Goal: Task Accomplishment & Management: Complete application form

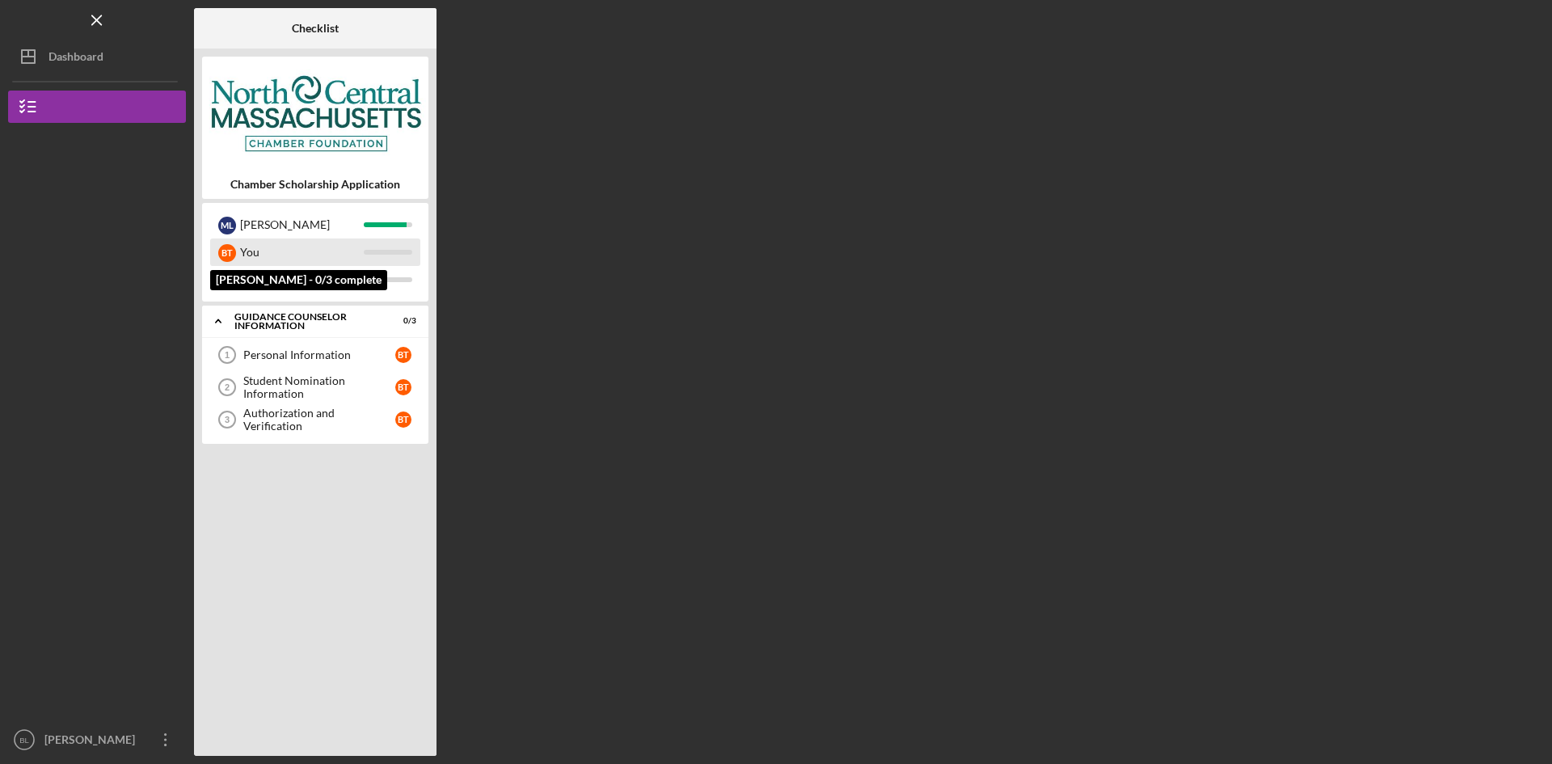
click at [320, 265] on div "You" at bounding box center [302, 251] width 124 height 27
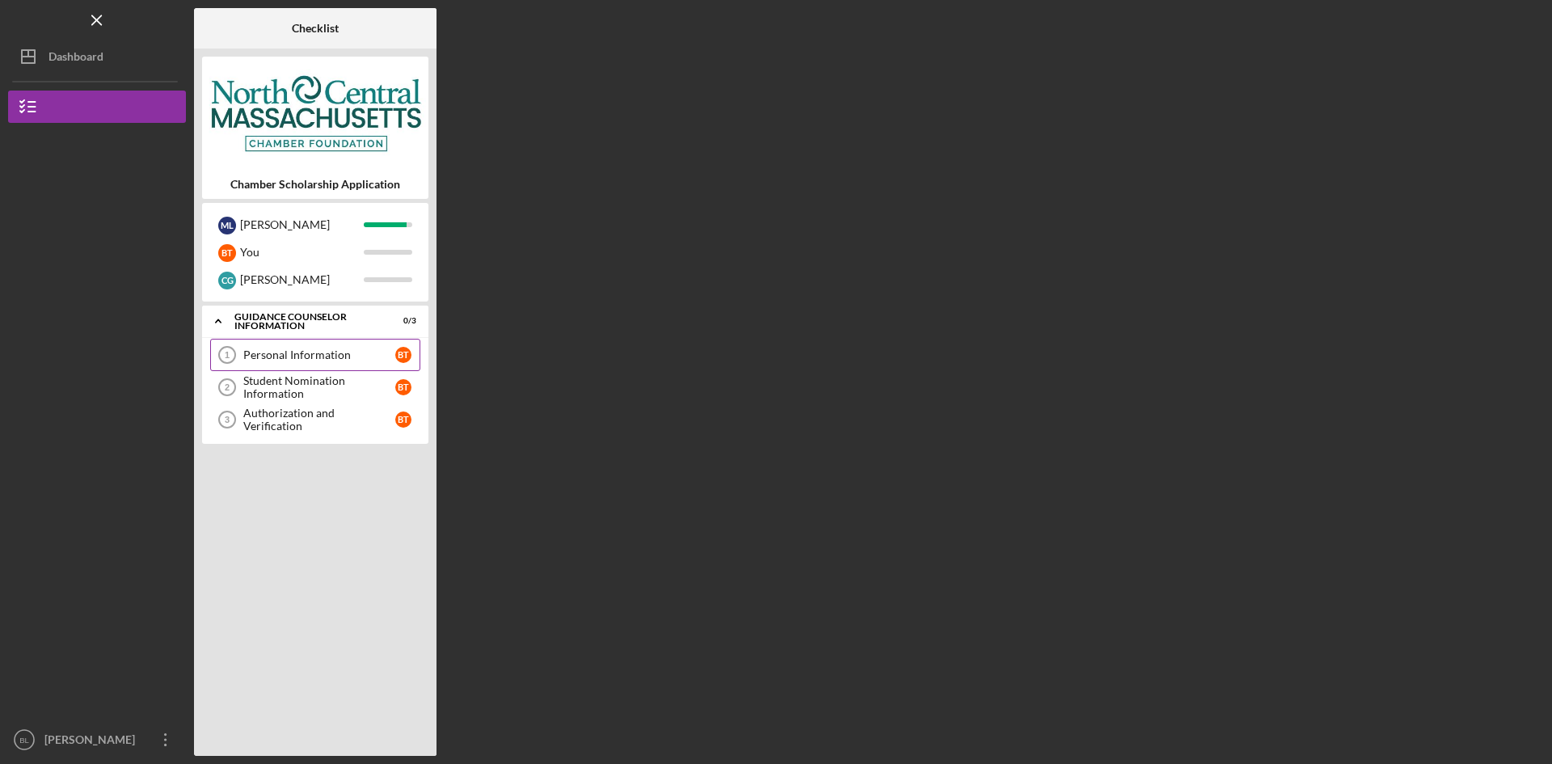
click at [357, 360] on div "Personal Information" at bounding box center [319, 354] width 152 height 13
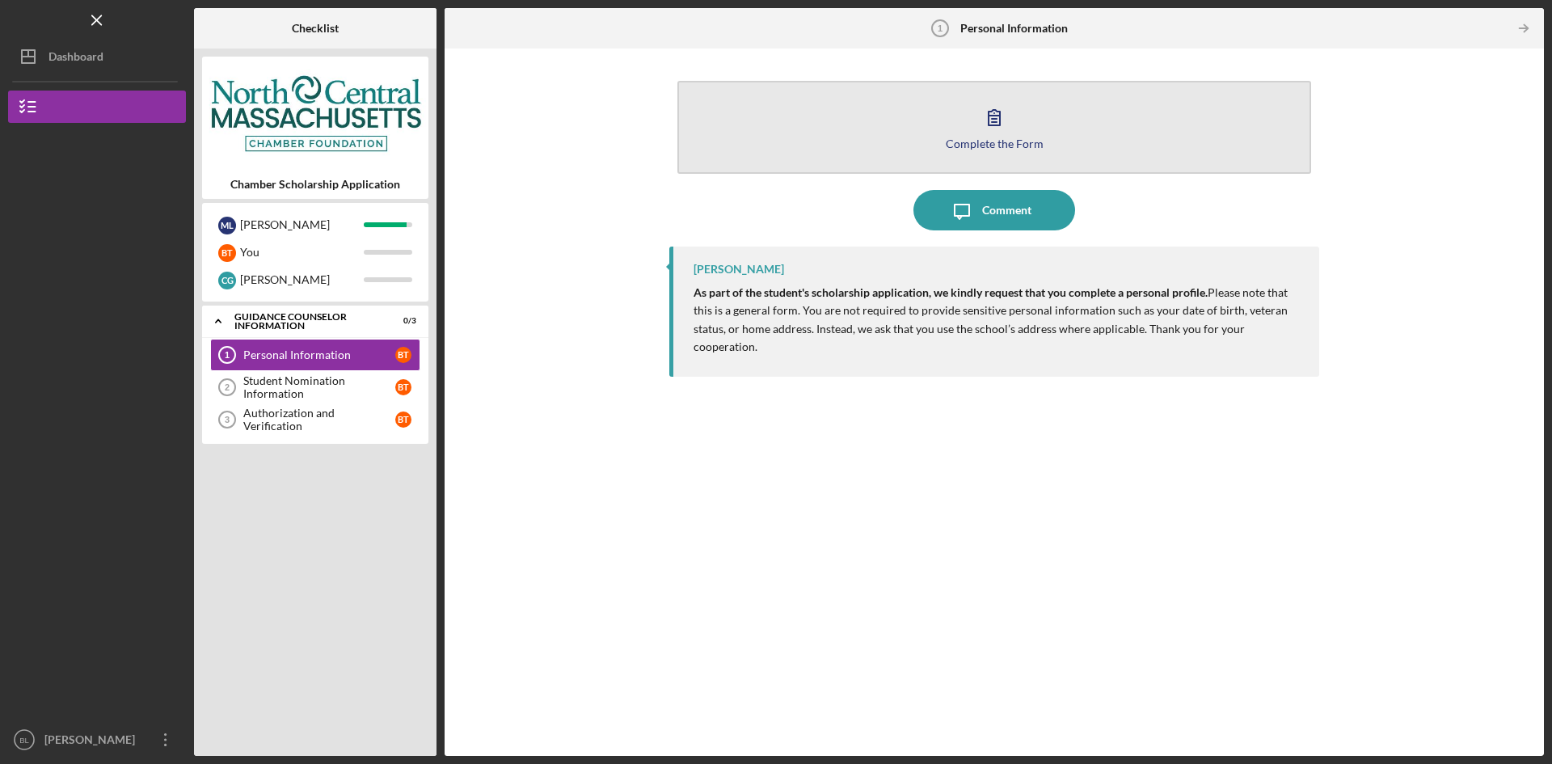
click at [1032, 127] on button "Complete the Form Form" at bounding box center [994, 127] width 634 height 93
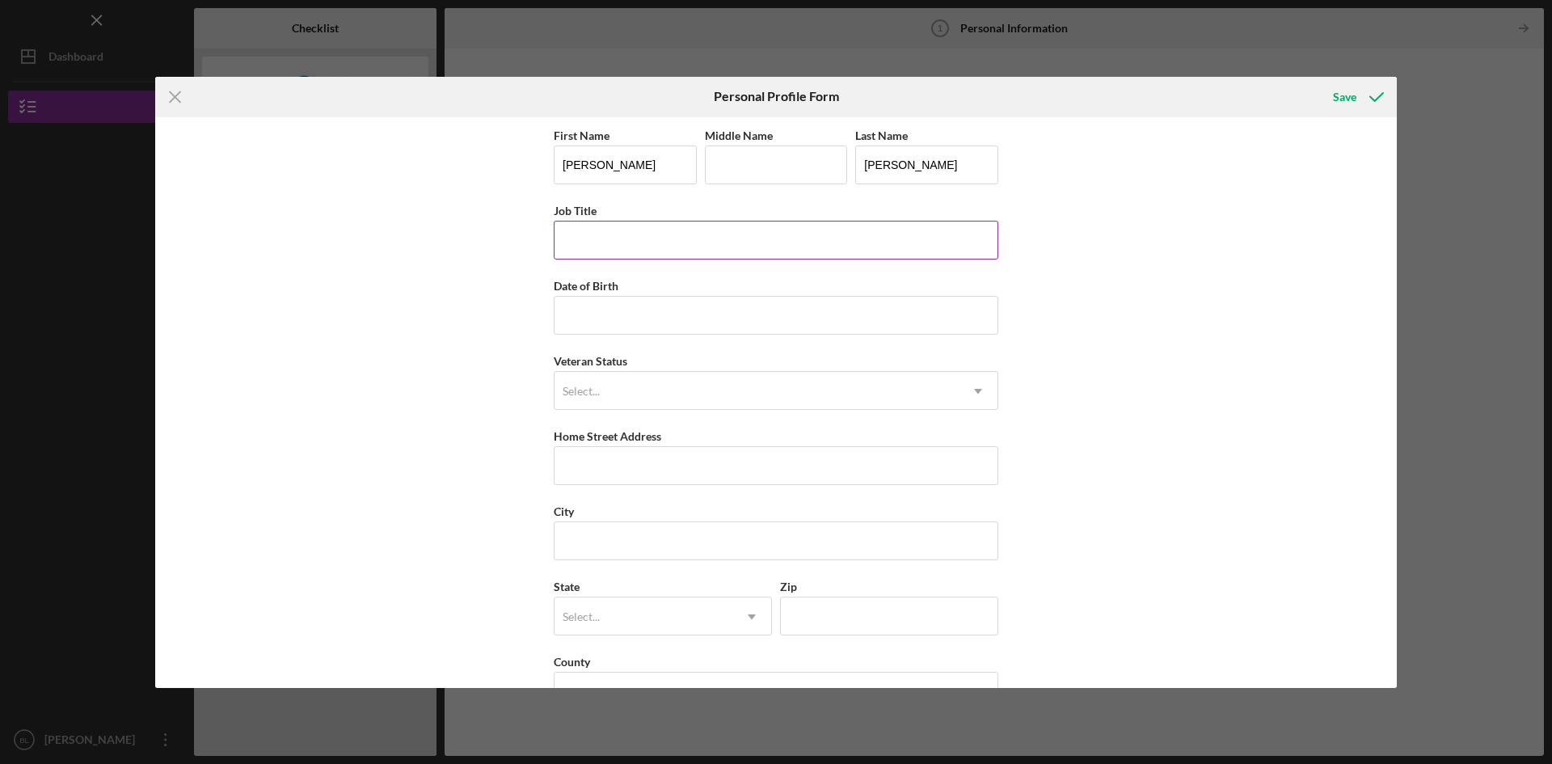
click at [773, 243] on input "Job Title" at bounding box center [776, 240] width 445 height 39
type input "Guidance Counselor"
click at [647, 310] on input "Date of Birth" at bounding box center [776, 315] width 445 height 39
click at [655, 389] on div "Select..." at bounding box center [756, 391] width 404 height 37
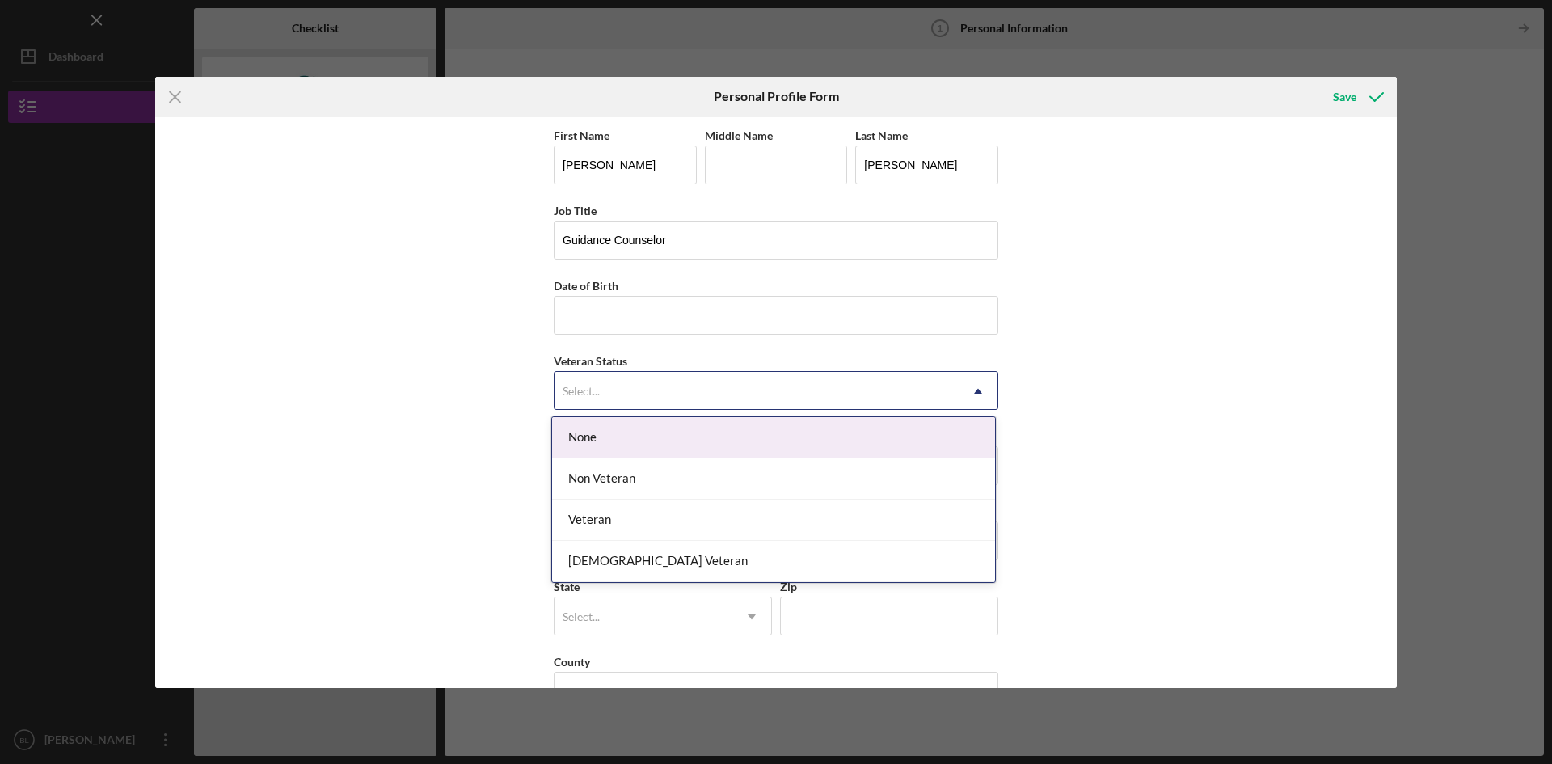
click at [660, 390] on div "Select..." at bounding box center [756, 391] width 404 height 37
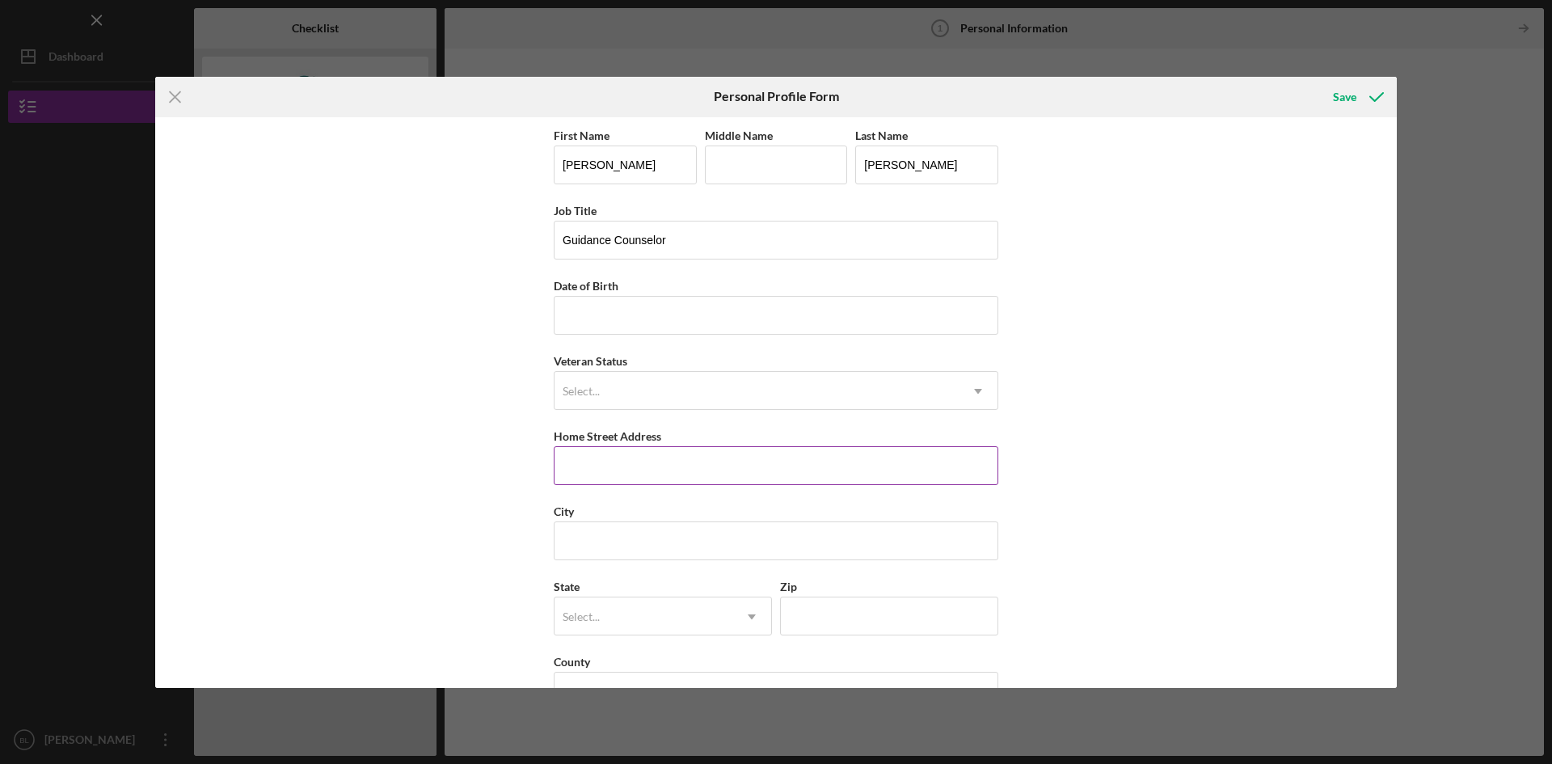
click at [727, 466] on input "Home Street Address" at bounding box center [776, 465] width 445 height 39
type input "[STREET_ADDRESS]"
drag, startPoint x: 666, startPoint y: 568, endPoint x: 661, endPoint y: 578, distance: 10.8
click at [662, 577] on div "First Name [PERSON_NAME] Middle Name Last Name [PERSON_NAME] Job Title Guidance…" at bounding box center [776, 426] width 445 height 602
click at [661, 557] on input "City" at bounding box center [776, 540] width 445 height 39
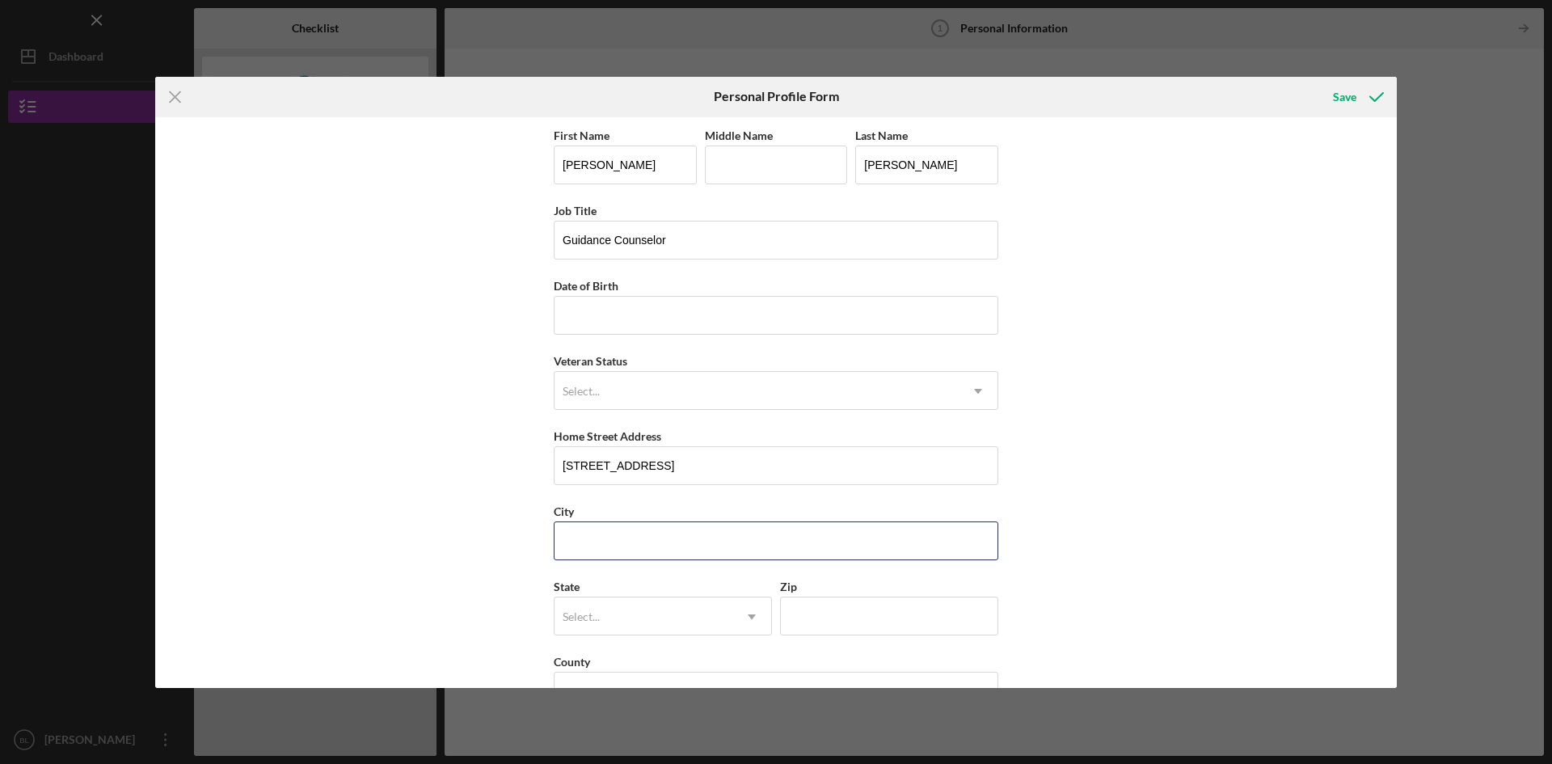
type input "Fitchburg"
click at [662, 618] on div "Select..." at bounding box center [643, 616] width 178 height 37
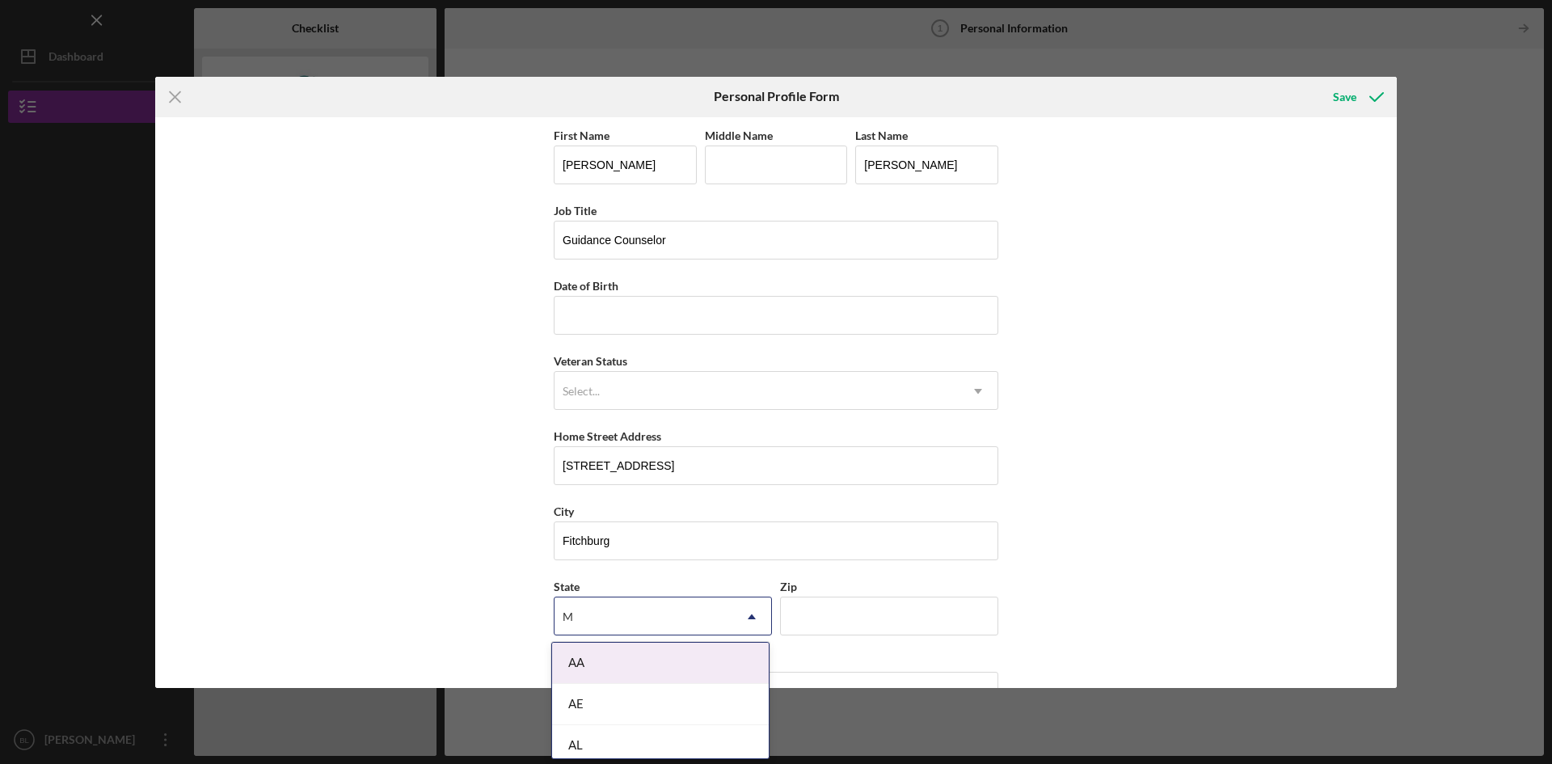
type input "MA"
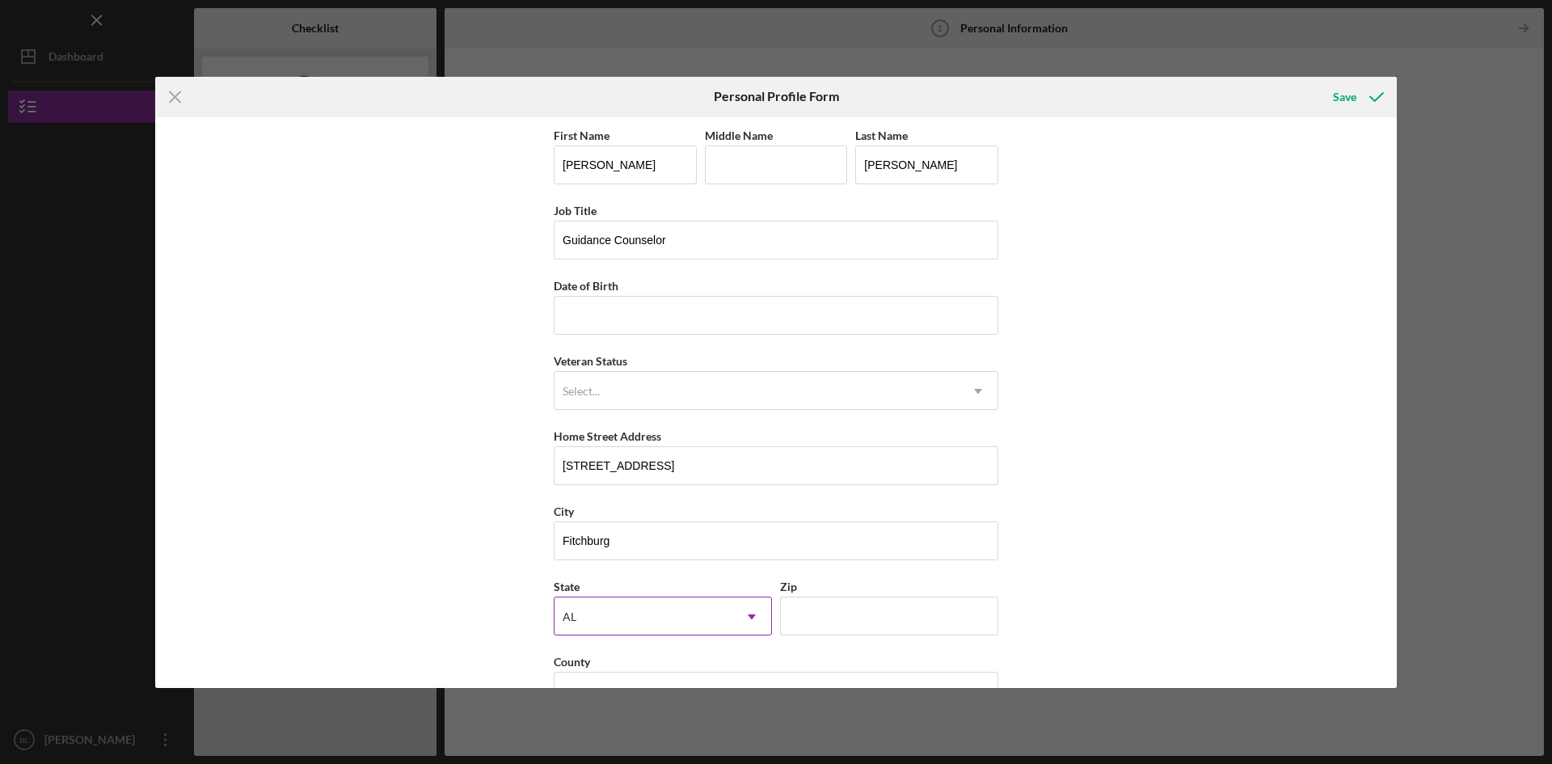
click at [653, 611] on div "AL" at bounding box center [643, 616] width 178 height 37
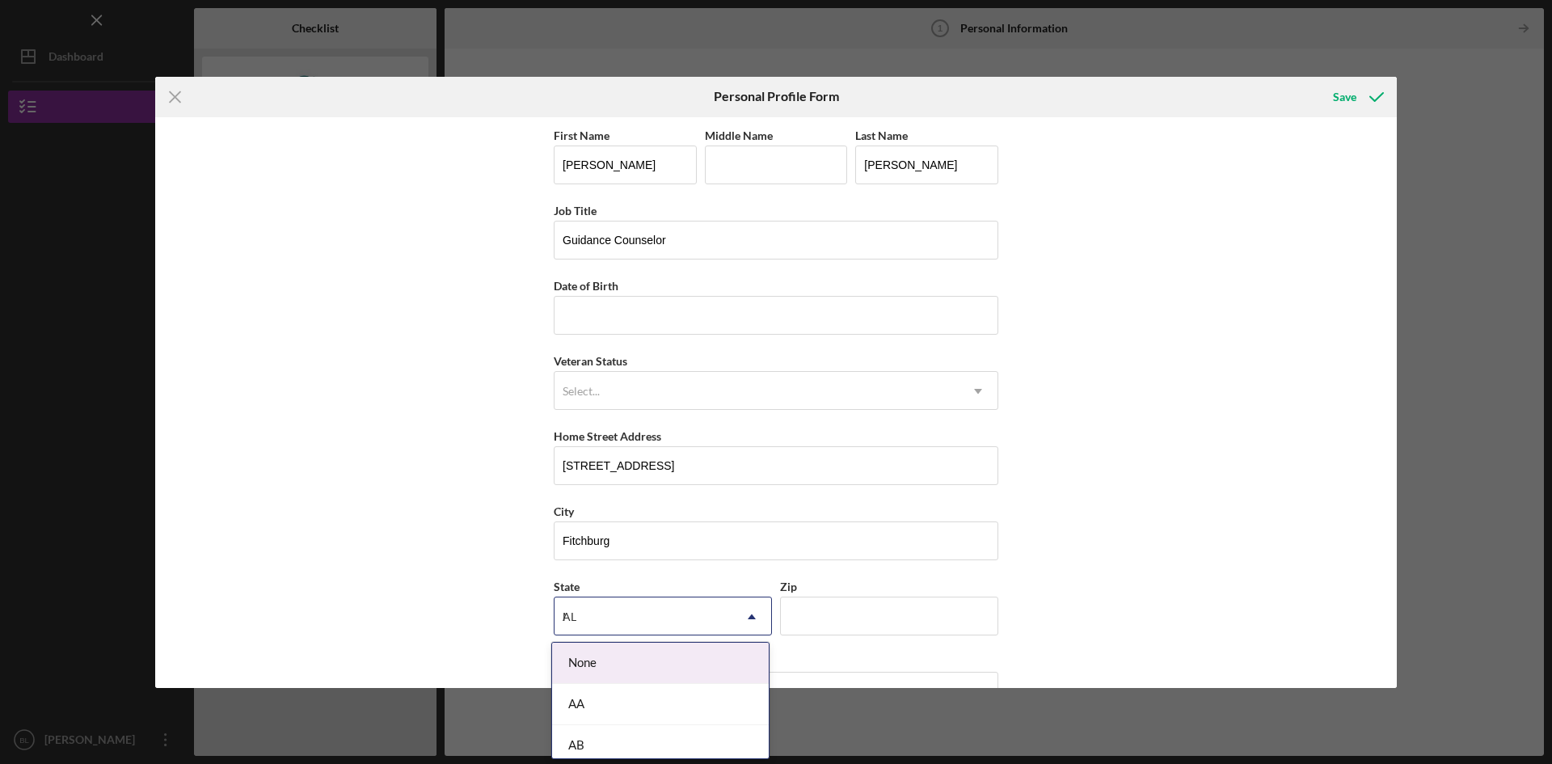
type input "MA"
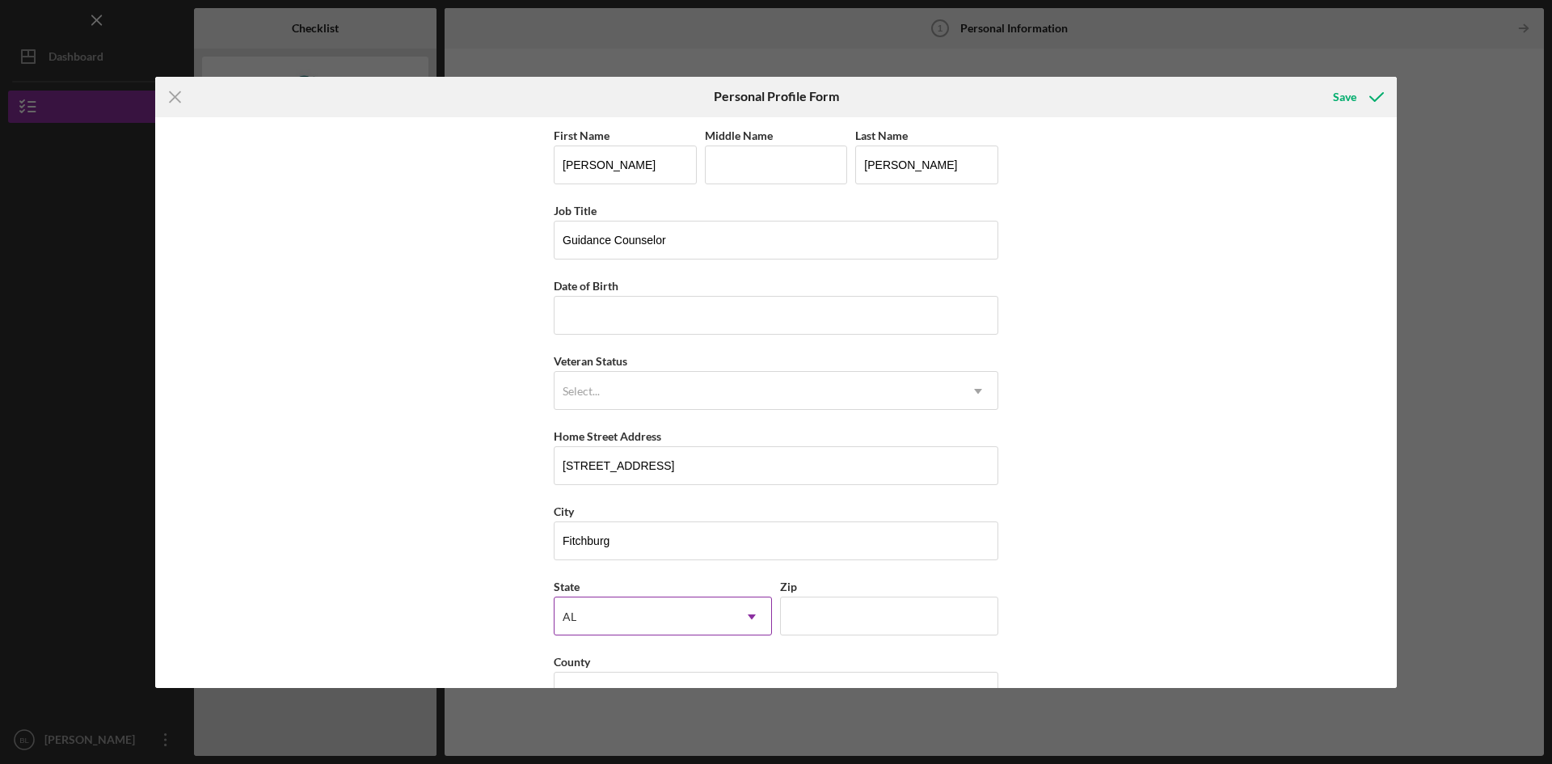
click at [651, 617] on div "AL" at bounding box center [643, 616] width 178 height 37
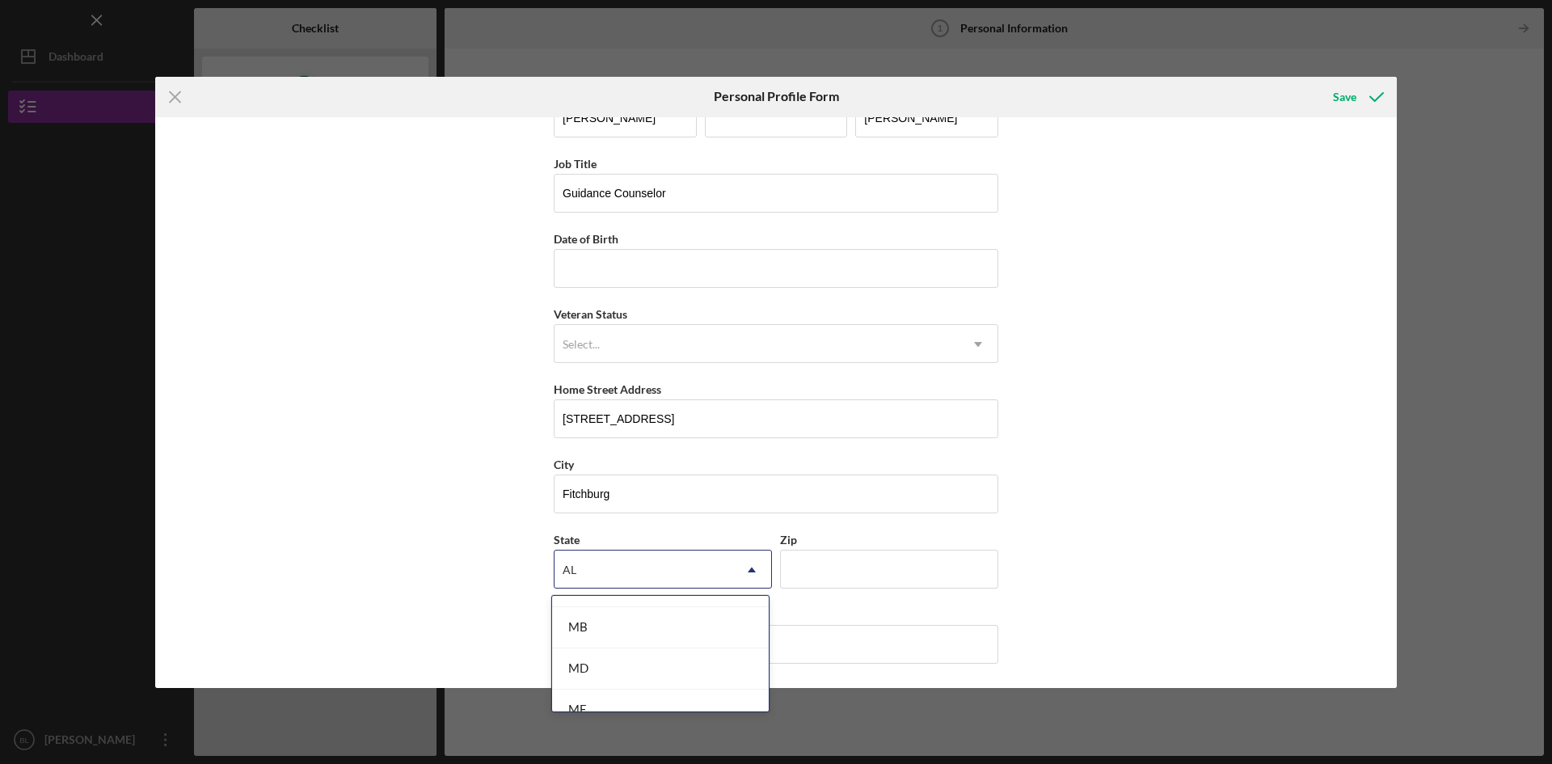
scroll to position [1131, 0]
click at [627, 647] on div "MA" at bounding box center [660, 638] width 217 height 41
click at [824, 578] on input "Zip" at bounding box center [889, 569] width 218 height 39
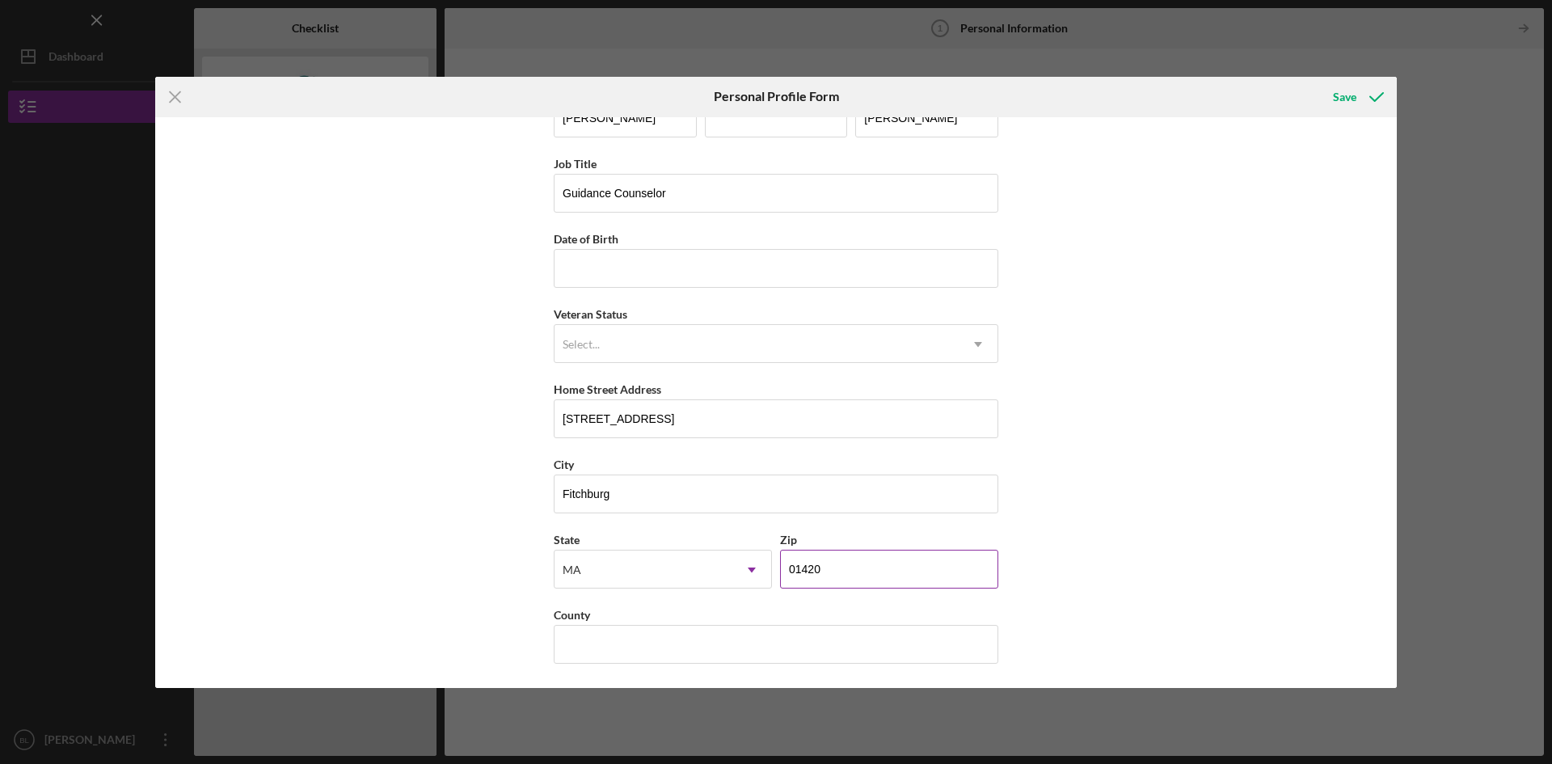
type input "01420"
type input "[GEOGRAPHIC_DATA]"
click at [1370, 92] on icon "submit" at bounding box center [1376, 97] width 40 height 40
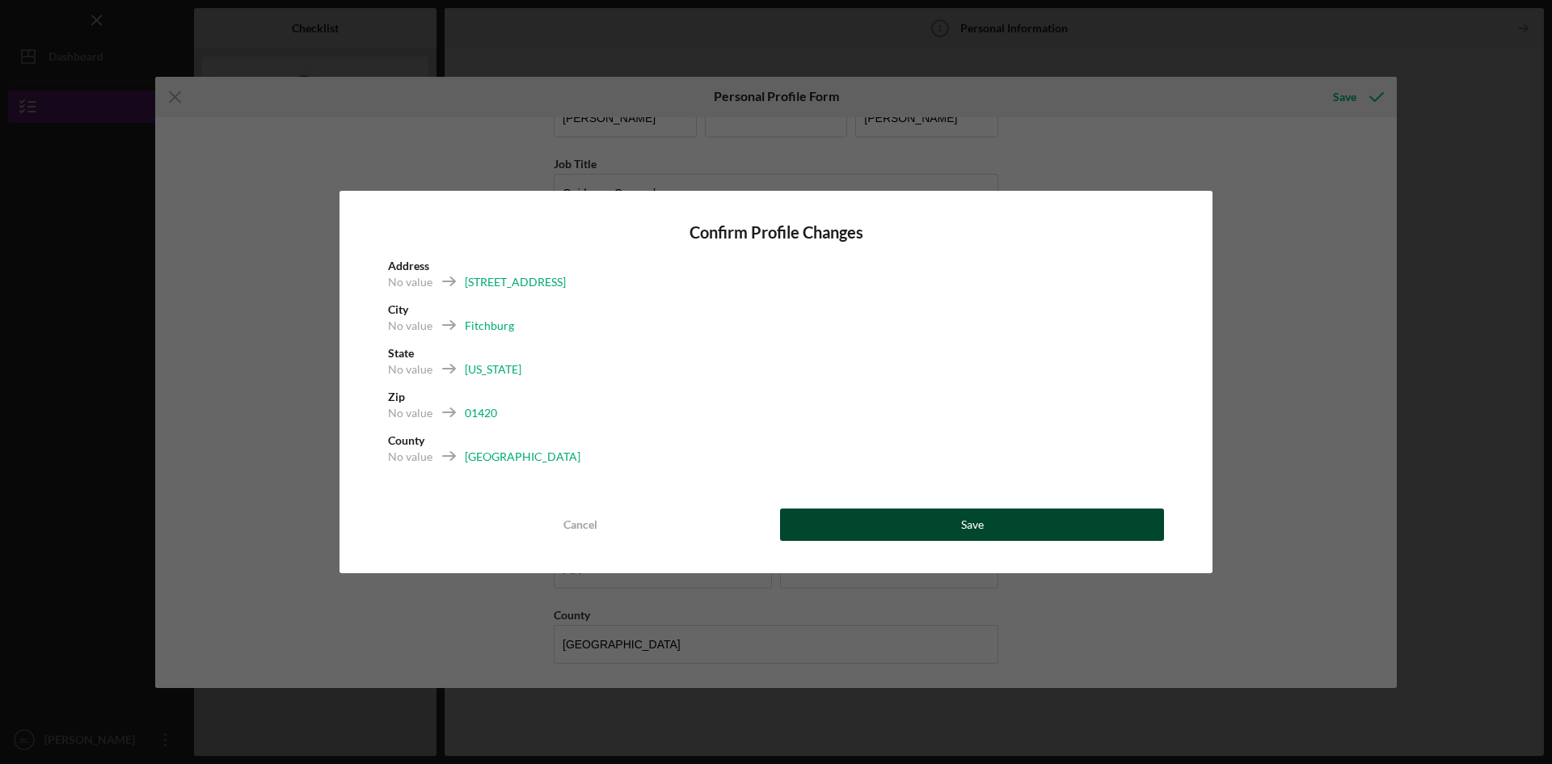
click at [924, 533] on button "Save" at bounding box center [972, 524] width 384 height 32
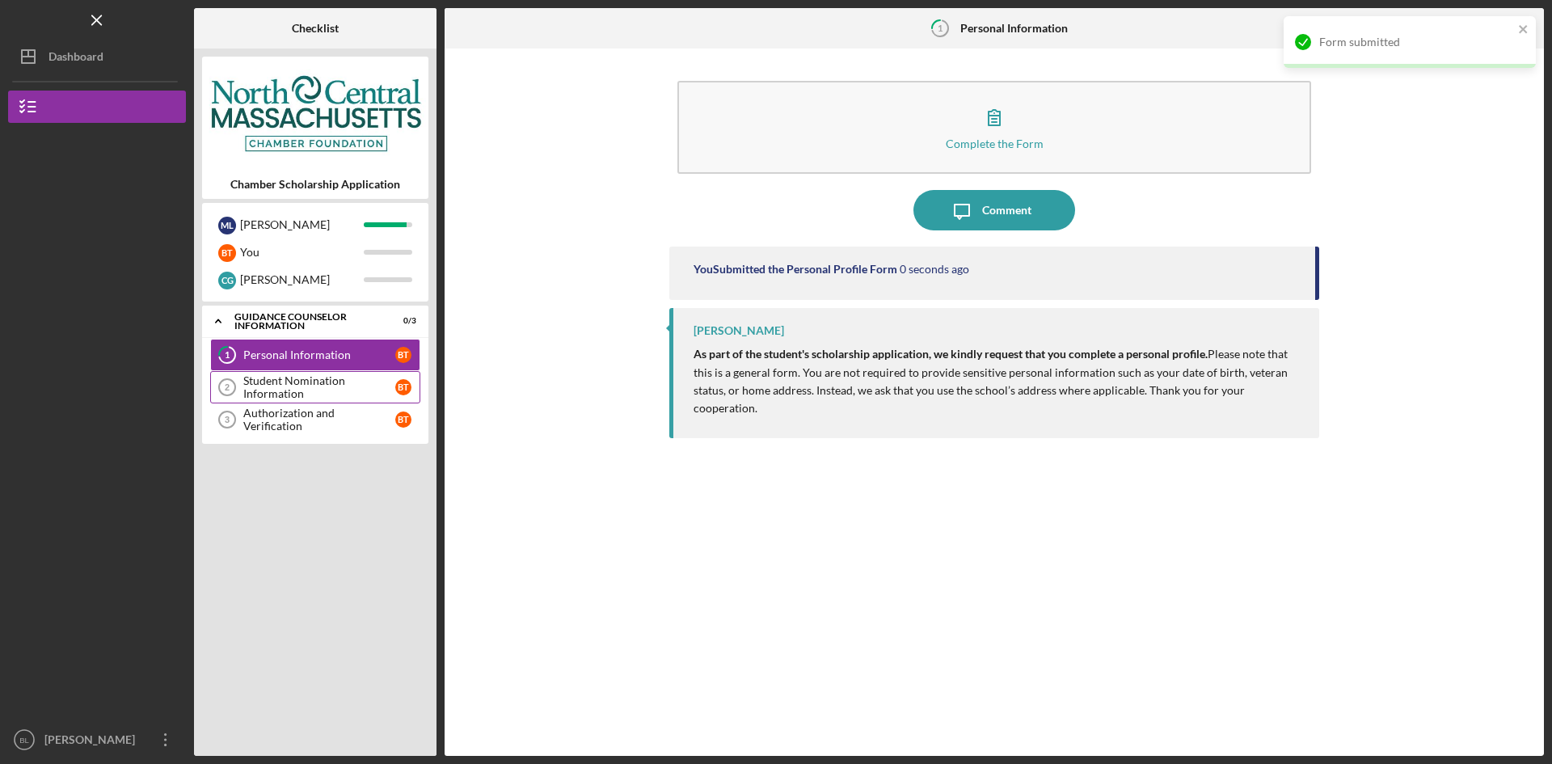
drag, startPoint x: 313, startPoint y: 390, endPoint x: 327, endPoint y: 377, distance: 18.9
click at [313, 390] on div "Student Nomination Information" at bounding box center [319, 387] width 152 height 26
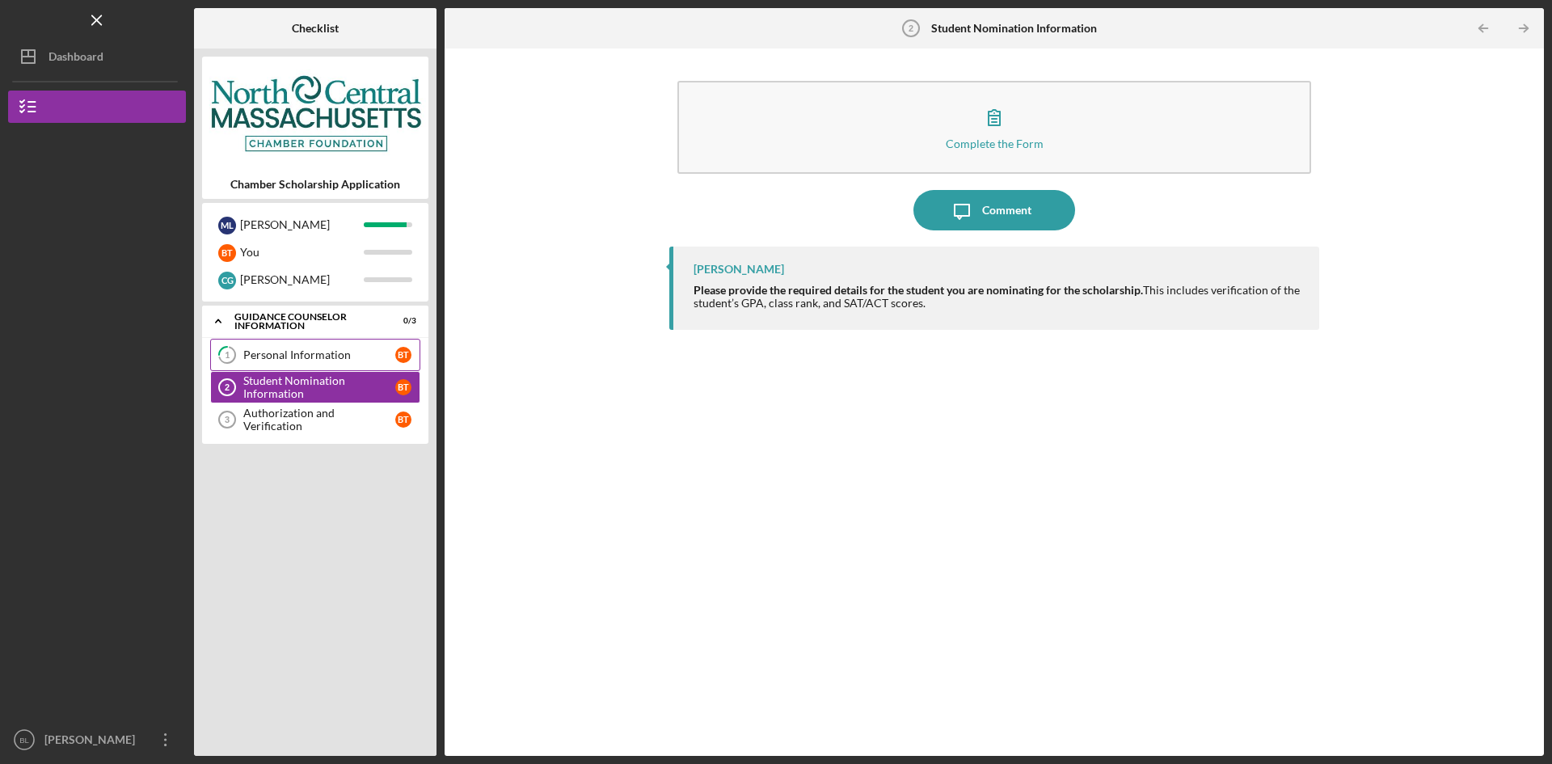
click at [299, 348] on div "Personal Information" at bounding box center [319, 354] width 152 height 13
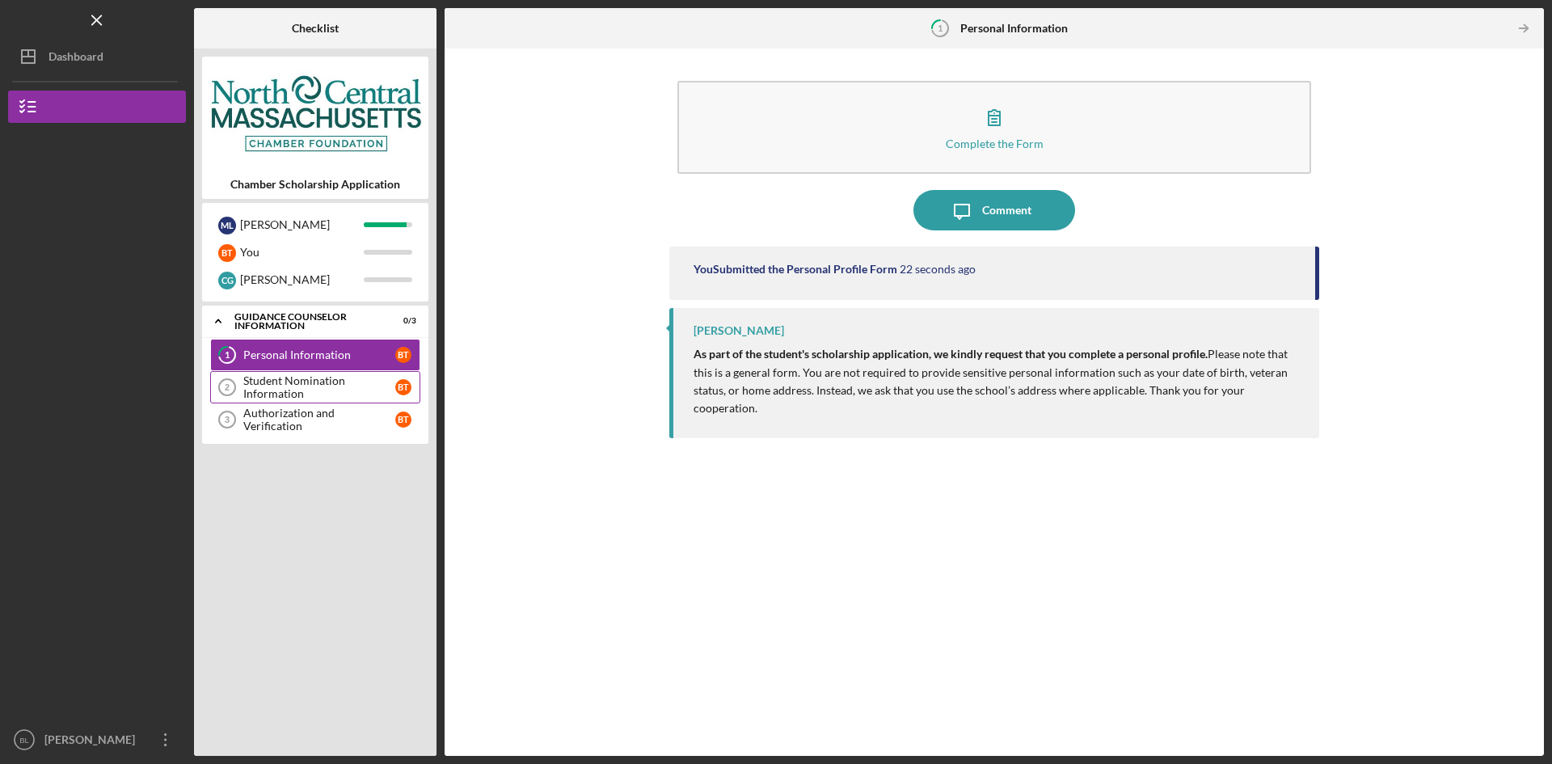
drag, startPoint x: 269, startPoint y: 390, endPoint x: 411, endPoint y: 402, distance: 142.8
click at [269, 390] on div "Student Nomination Information" at bounding box center [319, 387] width 152 height 26
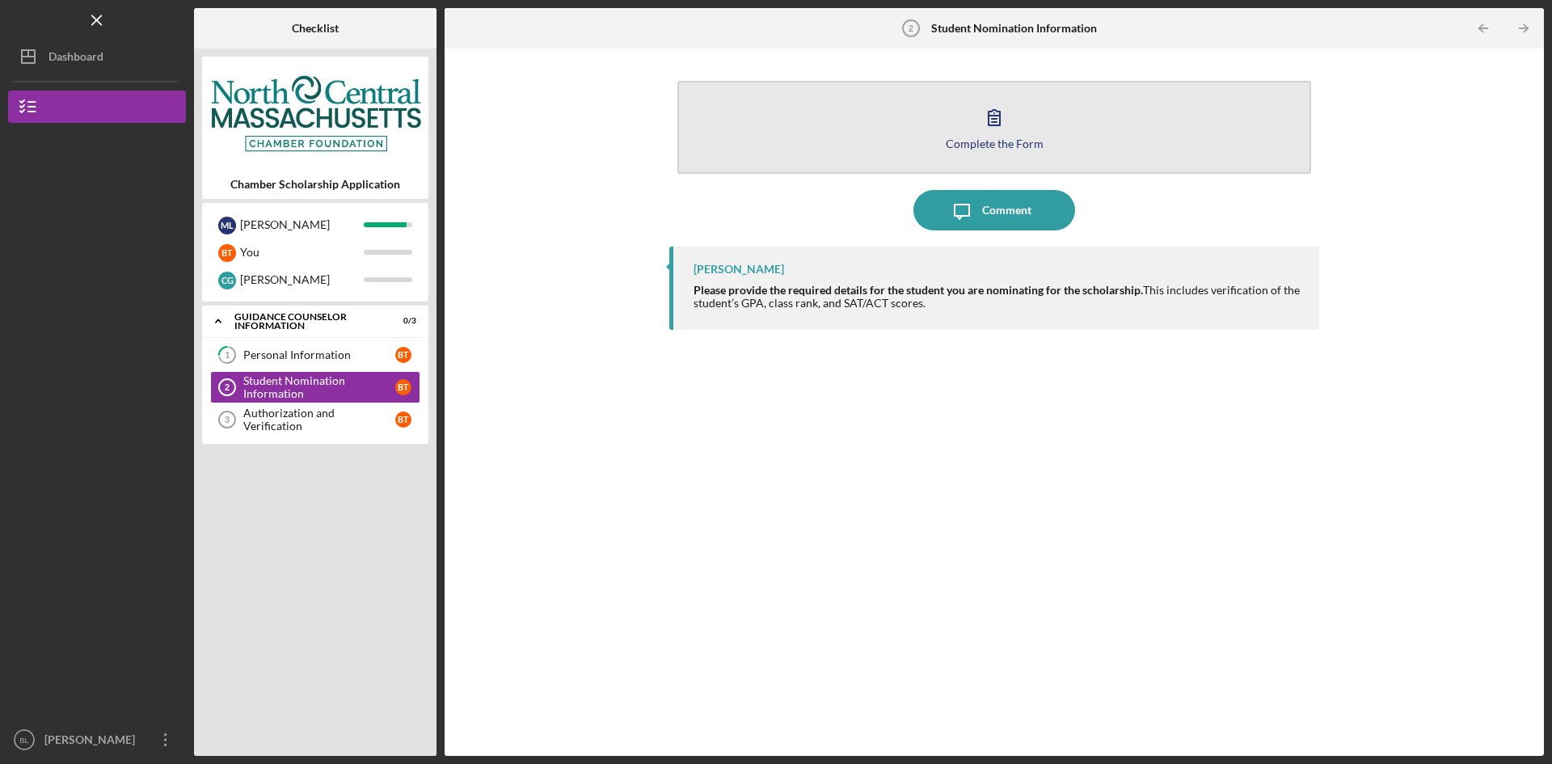
click at [842, 137] on button "Complete the Form Form" at bounding box center [994, 127] width 634 height 93
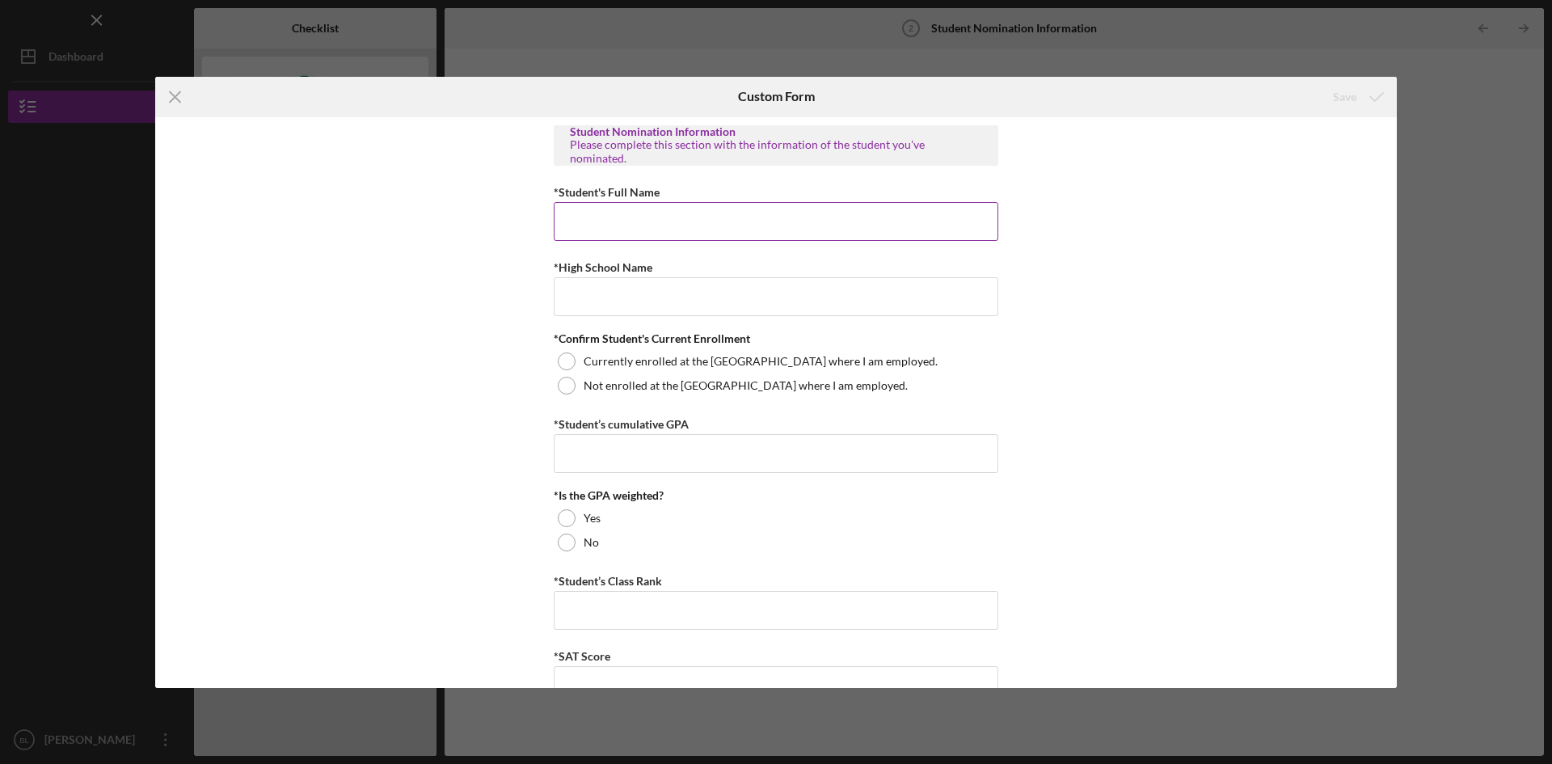
click at [672, 234] on input "*Student's Full Name" at bounding box center [776, 221] width 445 height 39
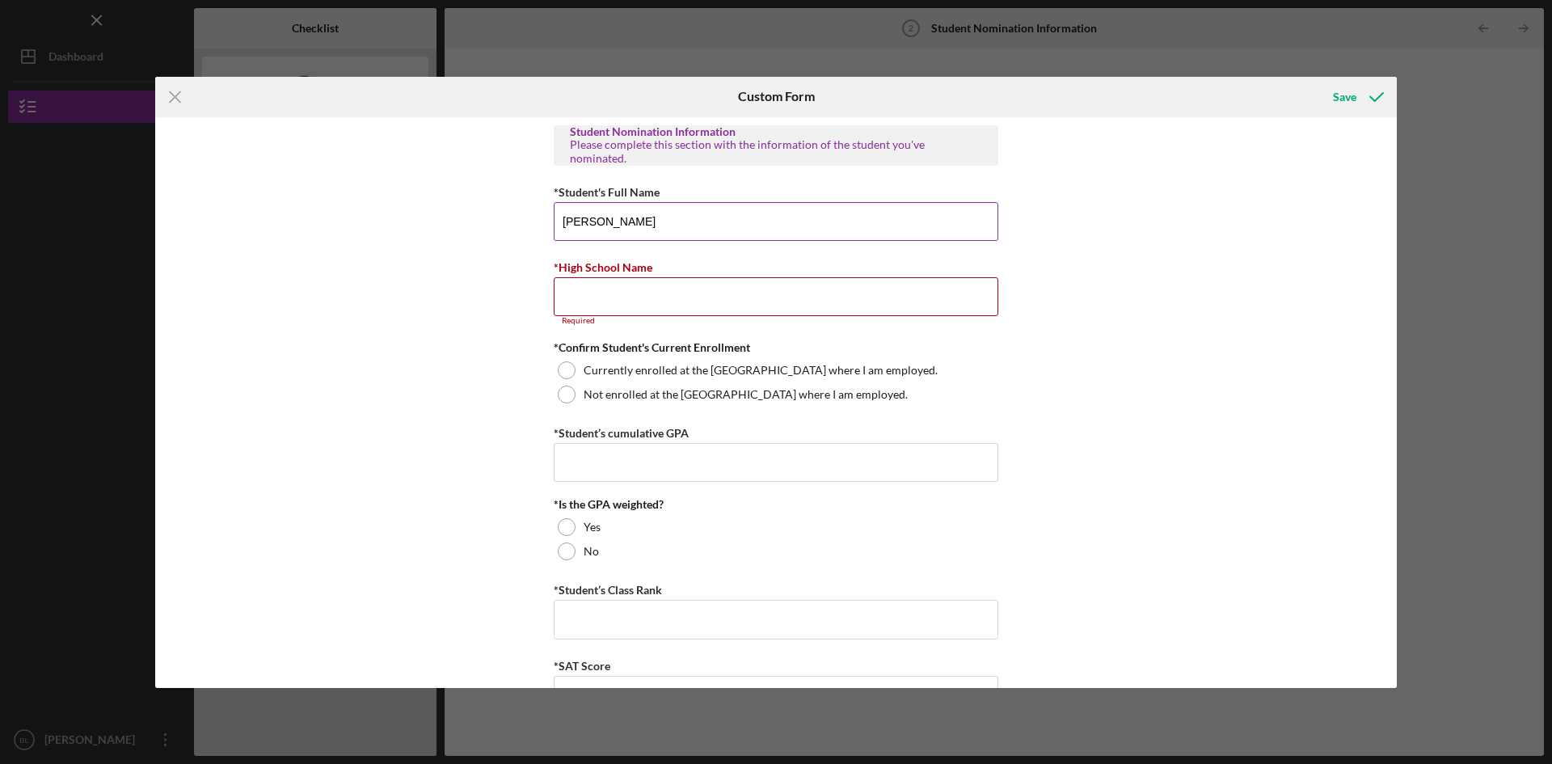
click at [592, 221] on input "[PERSON_NAME]" at bounding box center [776, 221] width 445 height 39
click at [594, 221] on input "[PERSON_NAME]" at bounding box center [776, 221] width 445 height 39
click at [588, 221] on input "[PERSON_NAME]" at bounding box center [776, 221] width 445 height 39
type input "[PERSON_NAME]"
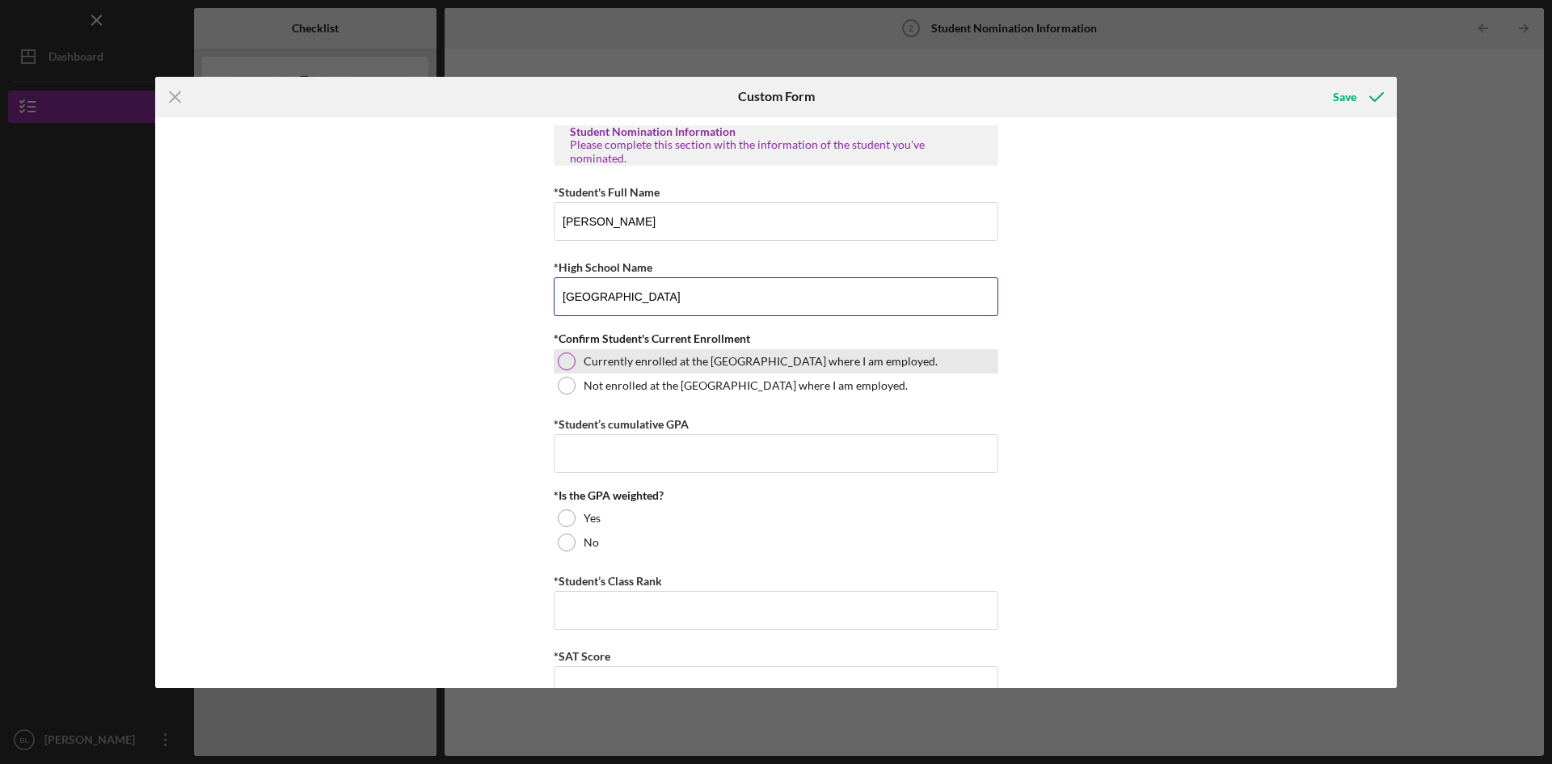
type input "[GEOGRAPHIC_DATA]"
click at [667, 368] on div "Currently enrolled at the [GEOGRAPHIC_DATA] where I am employed." at bounding box center [776, 361] width 445 height 24
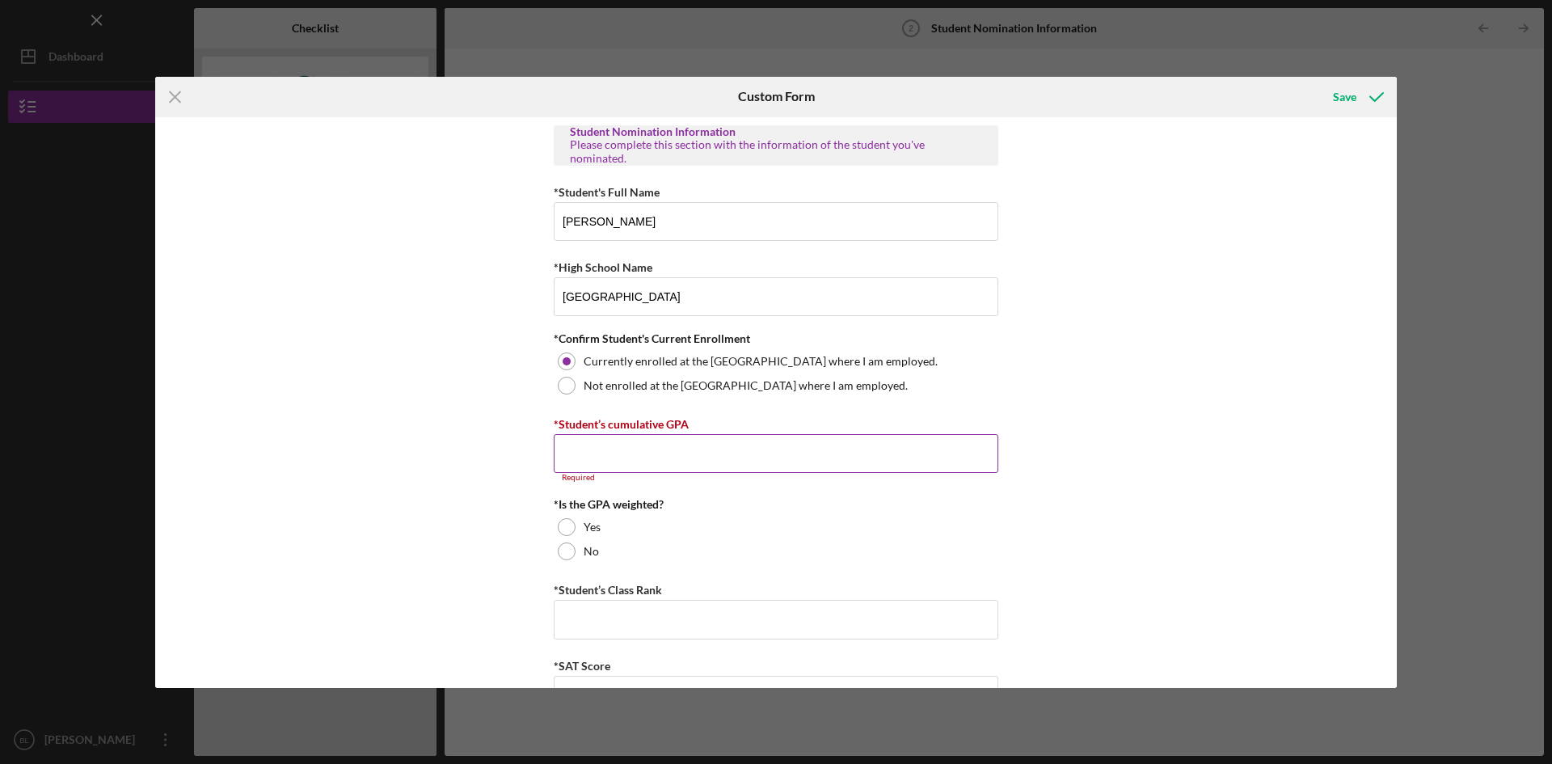
drag, startPoint x: 683, startPoint y: 460, endPoint x: 689, endPoint y: 454, distance: 8.6
click at [682, 467] on input "*Student’s cumulative GPA" at bounding box center [776, 453] width 445 height 39
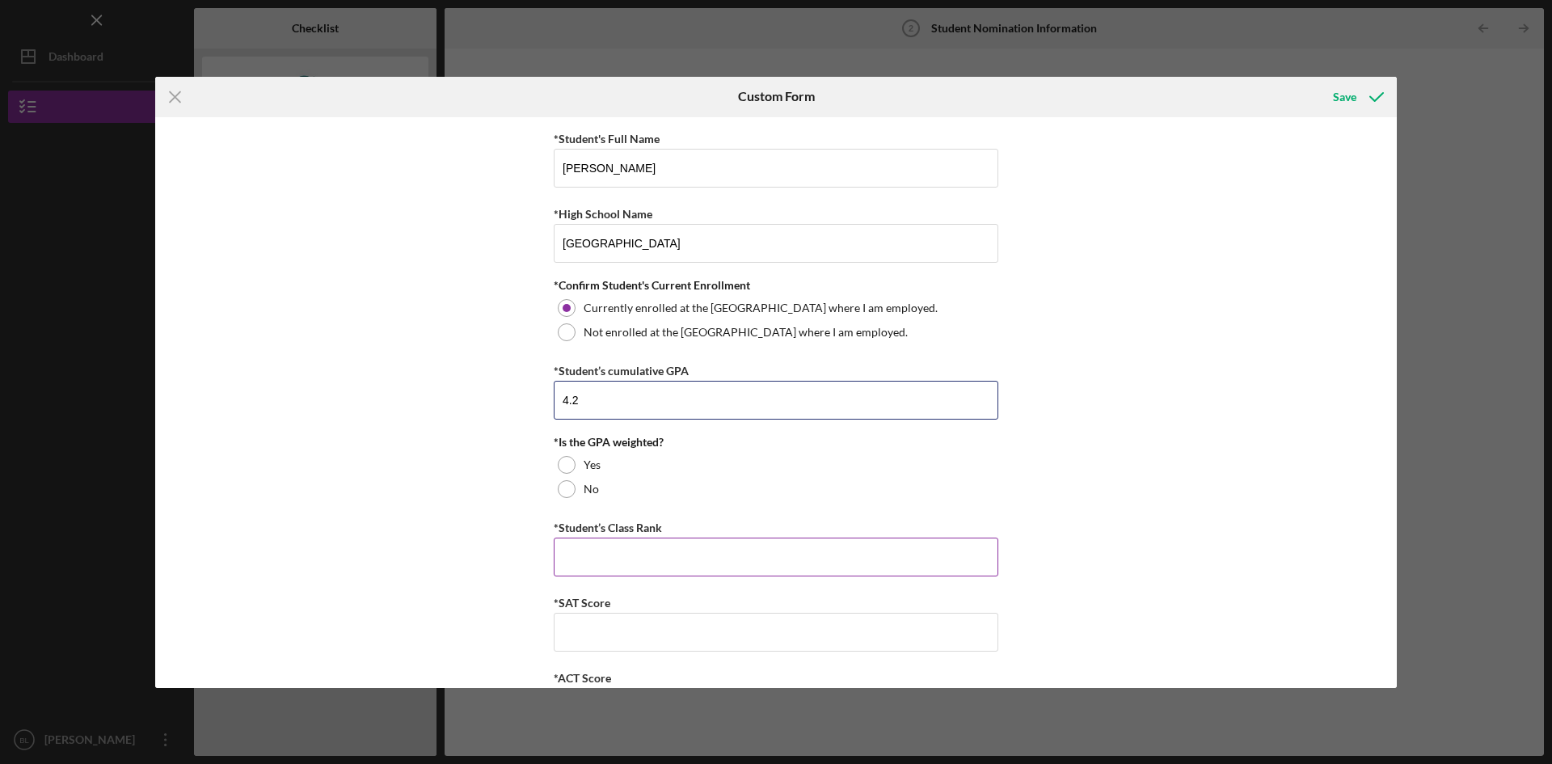
scroll to position [116, 0]
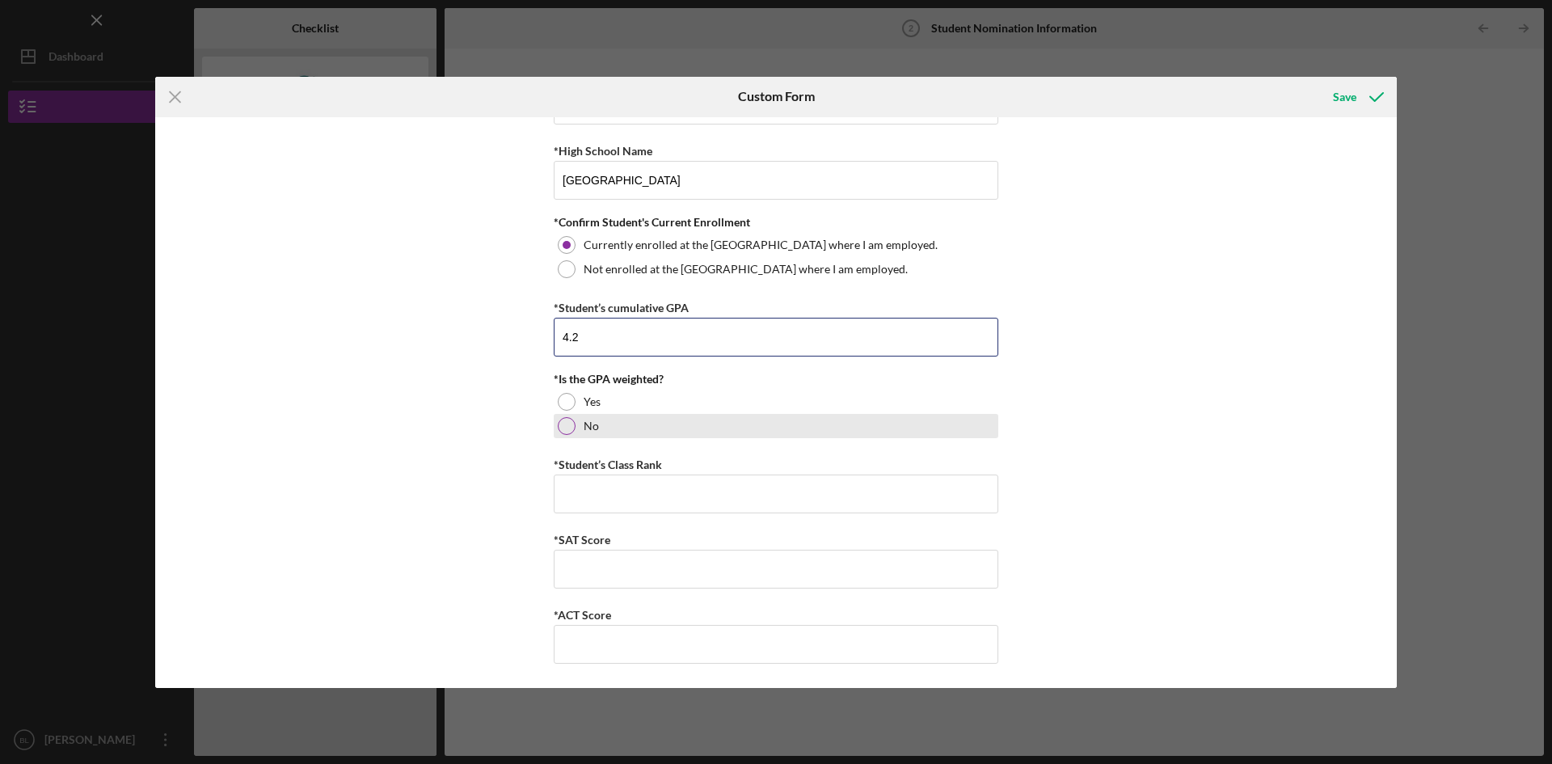
type input "4.2"
click at [567, 425] on div at bounding box center [567, 426] width 18 height 18
click at [591, 499] on input "*Student’s Class Rank" at bounding box center [776, 493] width 445 height 39
type input "17"
click at [649, 567] on input "*SAT Score" at bounding box center [776, 569] width 445 height 39
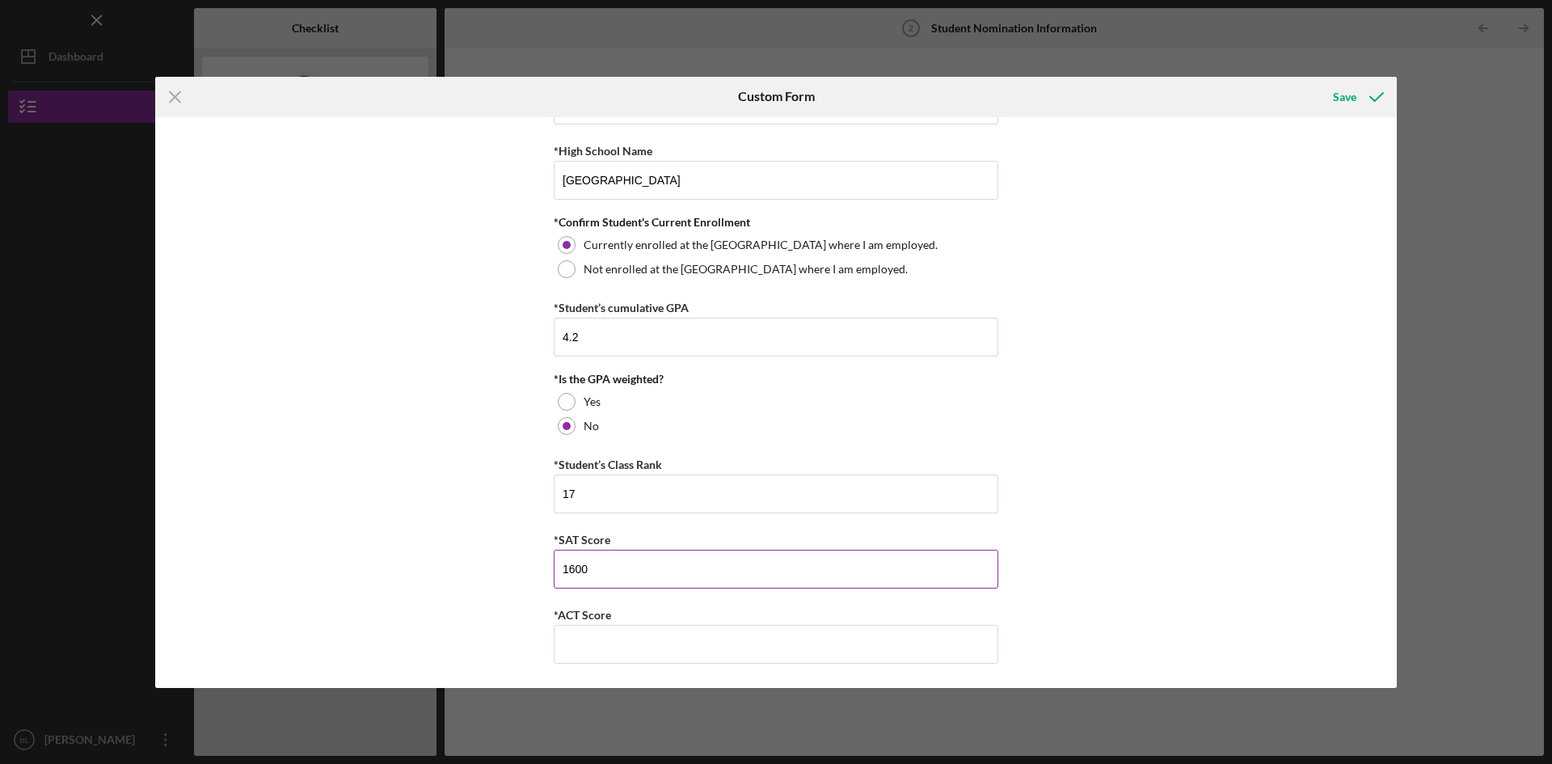
type input "1600"
type input "860"
click at [1348, 95] on div "Save" at bounding box center [1344, 97] width 23 height 32
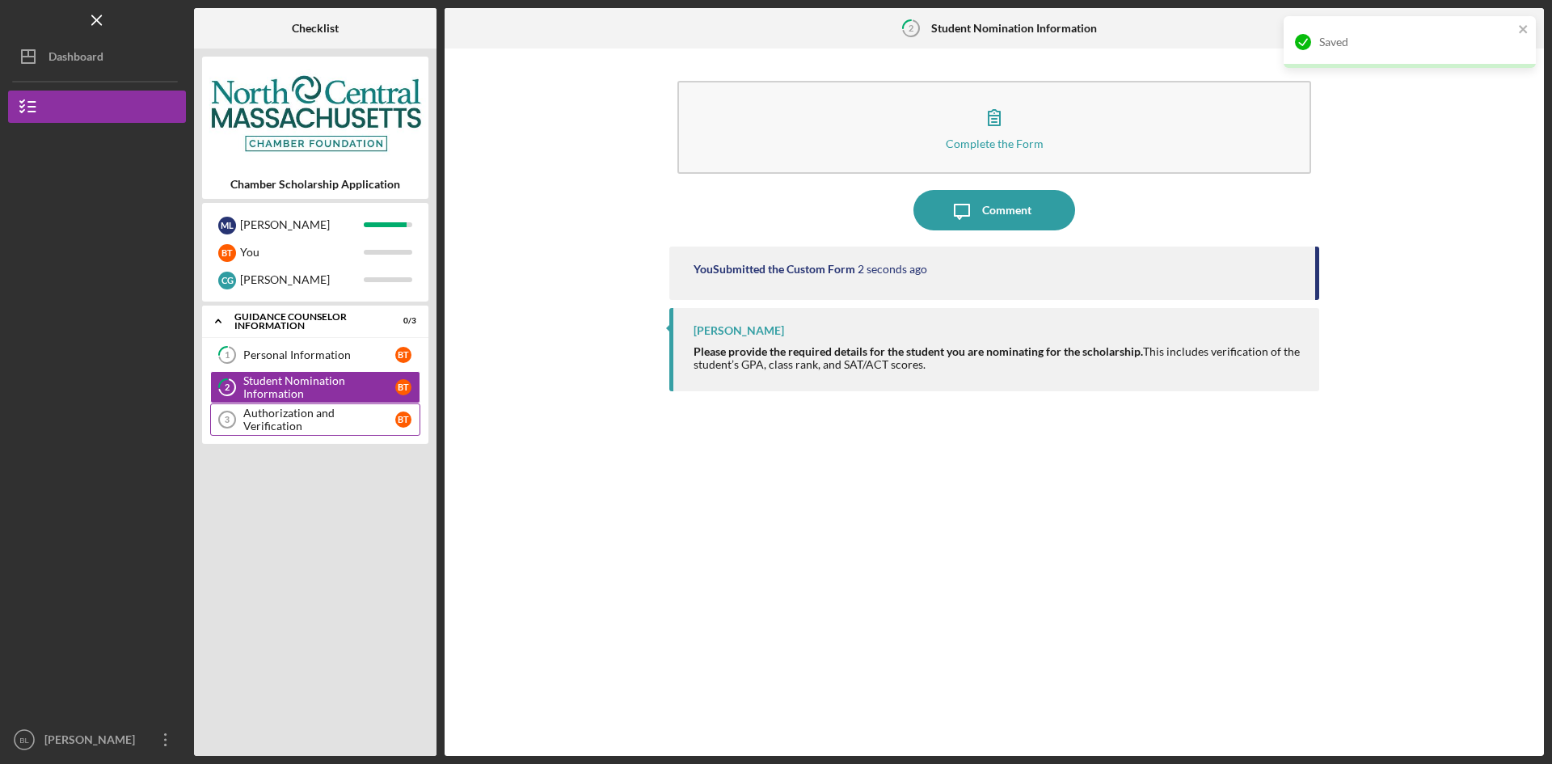
click at [352, 413] on link "Authorization and Verification 3 Authorization and Verification B T" at bounding box center [315, 419] width 210 height 32
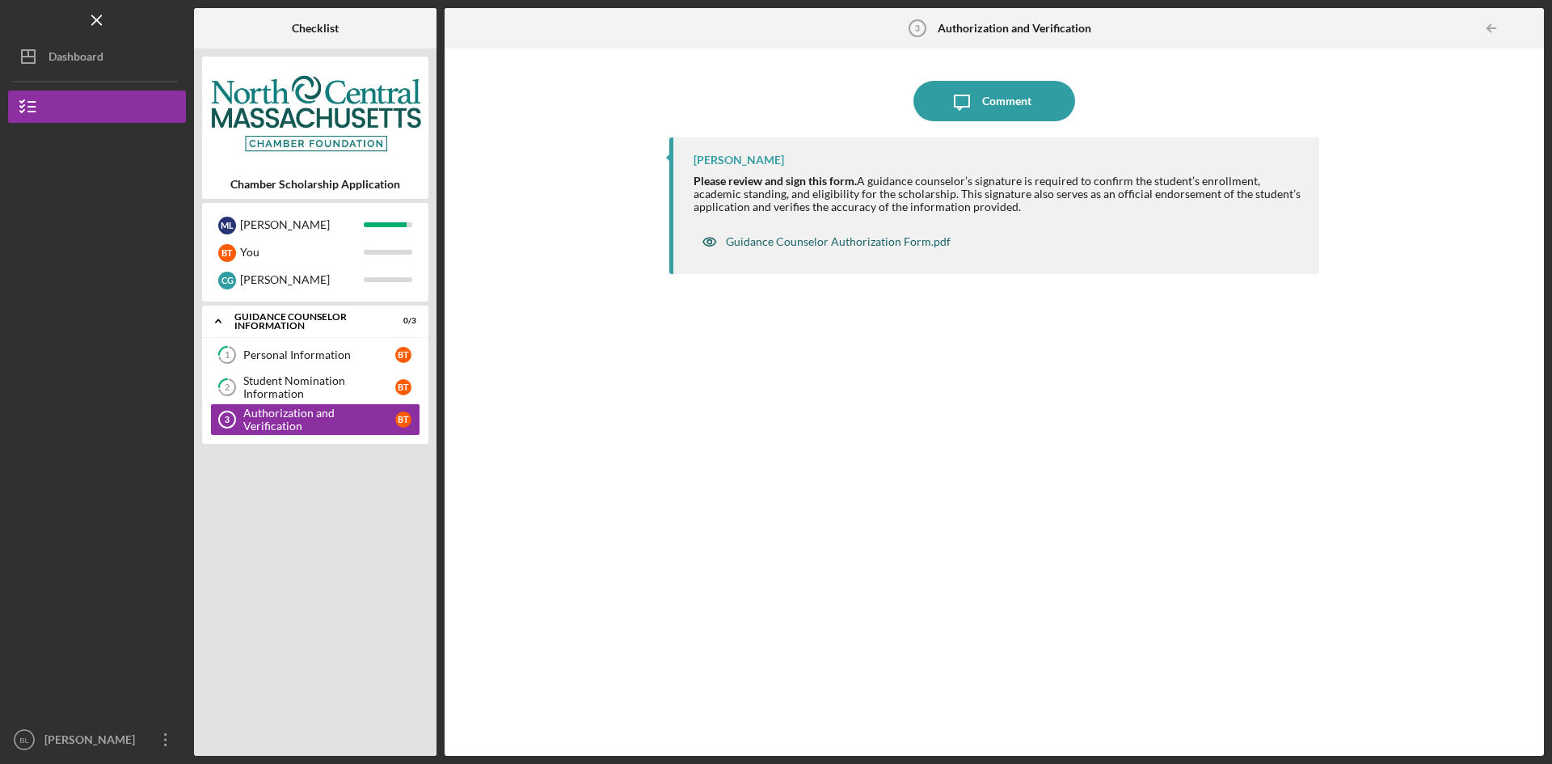
click at [767, 243] on div "Guidance Counselor Authorization Form.pdf" at bounding box center [838, 241] width 225 height 13
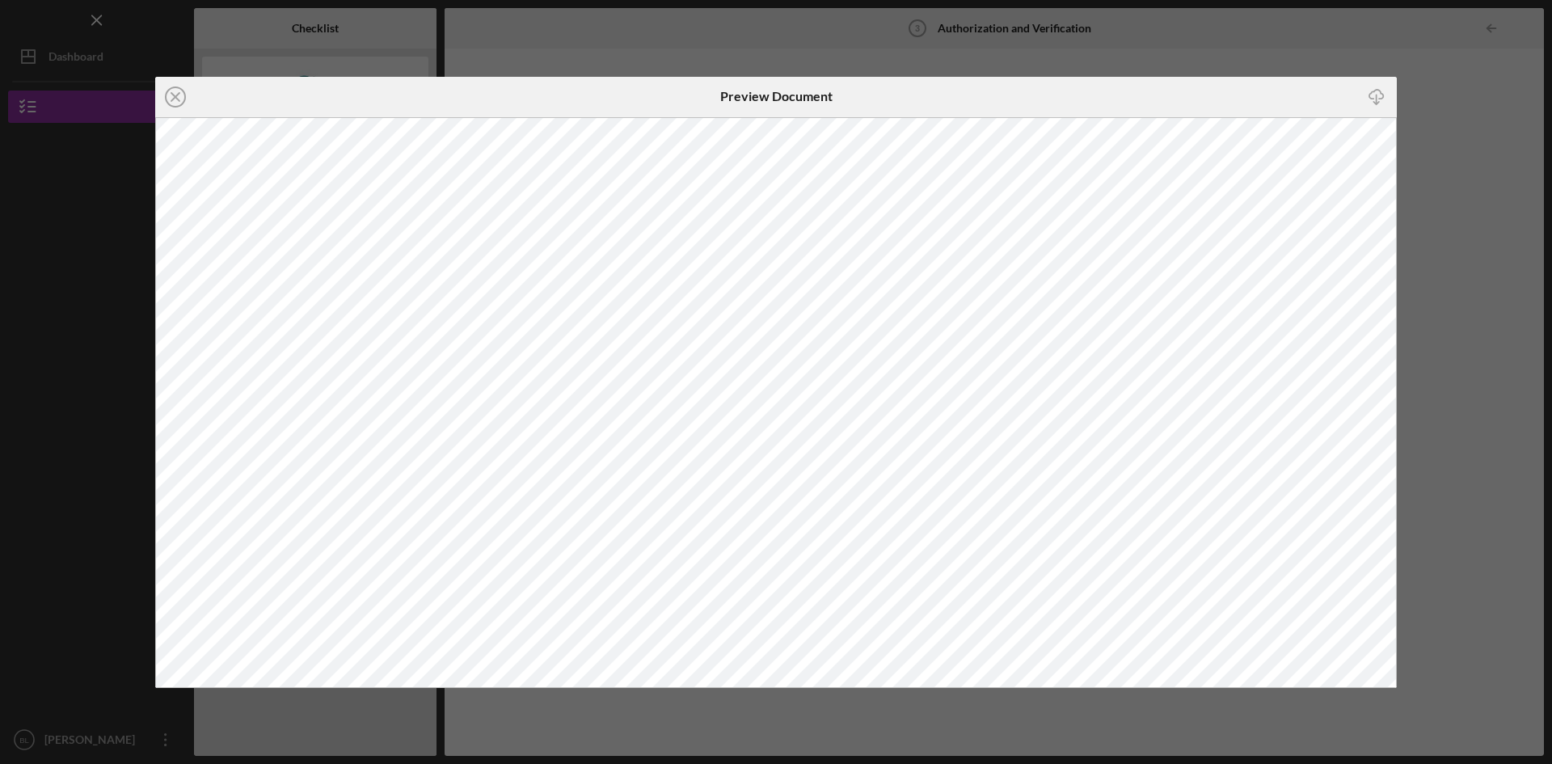
click at [1351, 49] on div "Icon/Close Preview Document Icon/Download" at bounding box center [776, 382] width 1552 height 764
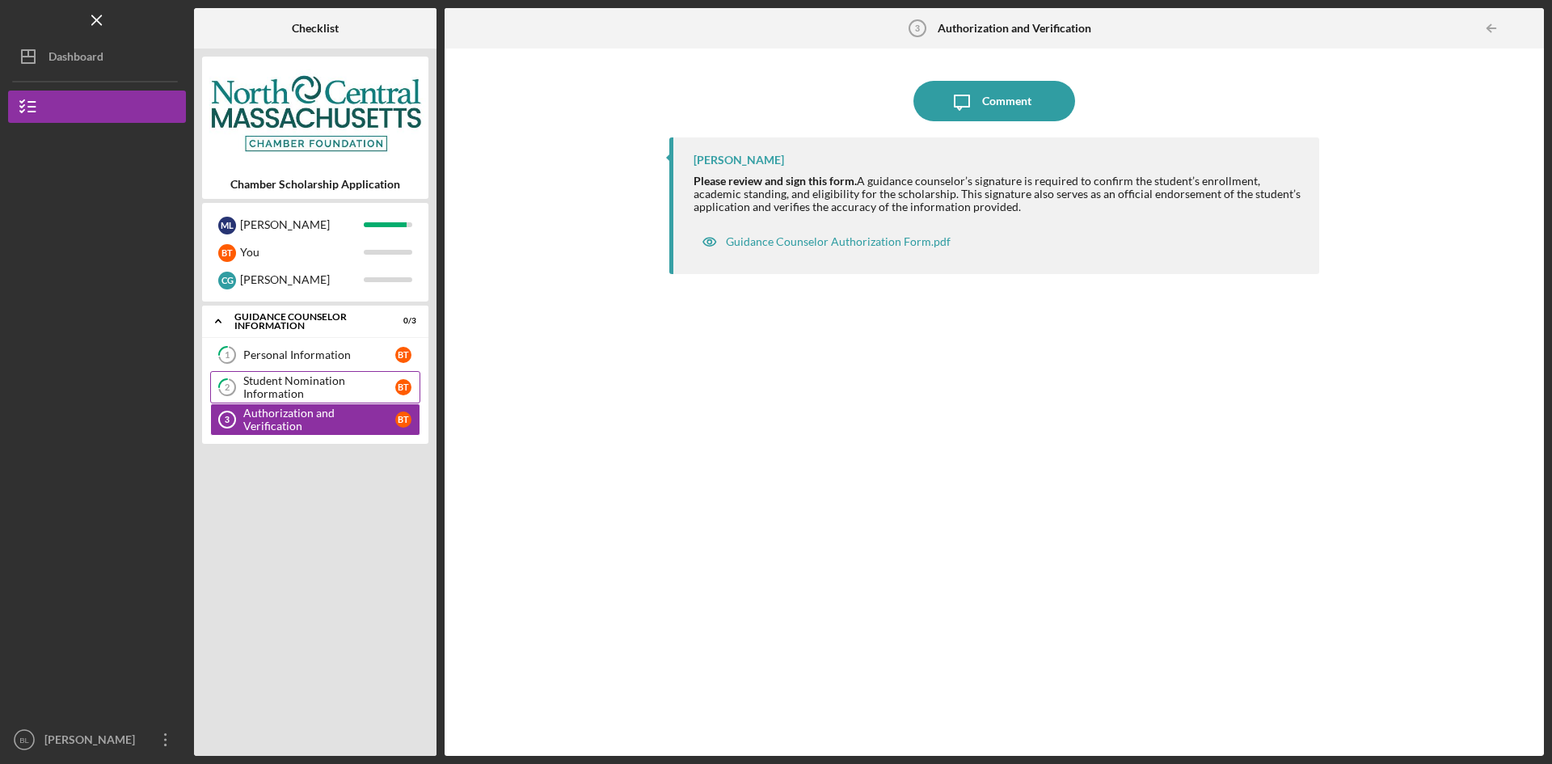
click at [329, 389] on div "Student Nomination Information" at bounding box center [319, 387] width 152 height 26
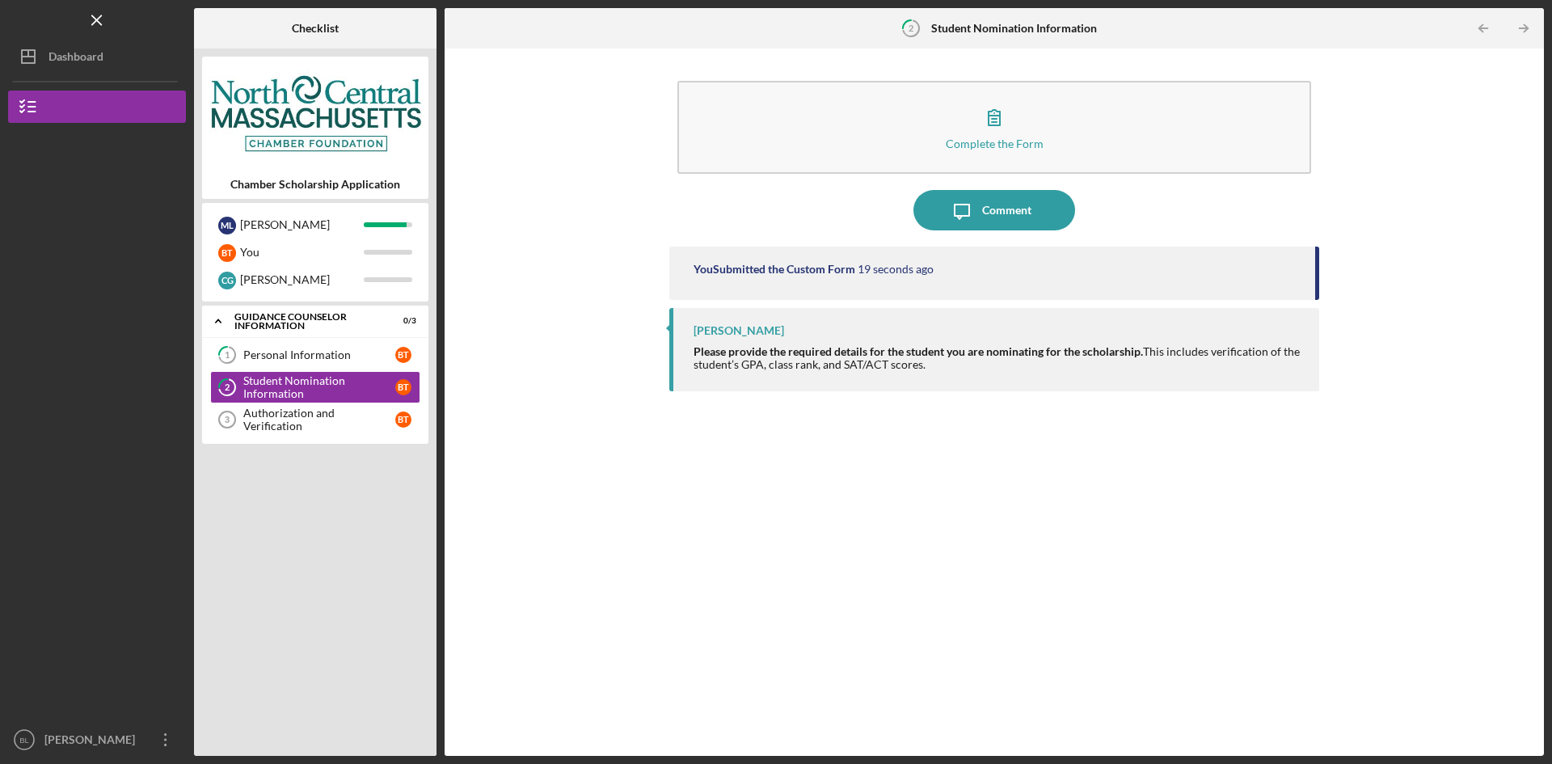
click at [866, 176] on div "Complete the Form Form" at bounding box center [994, 127] width 650 height 109
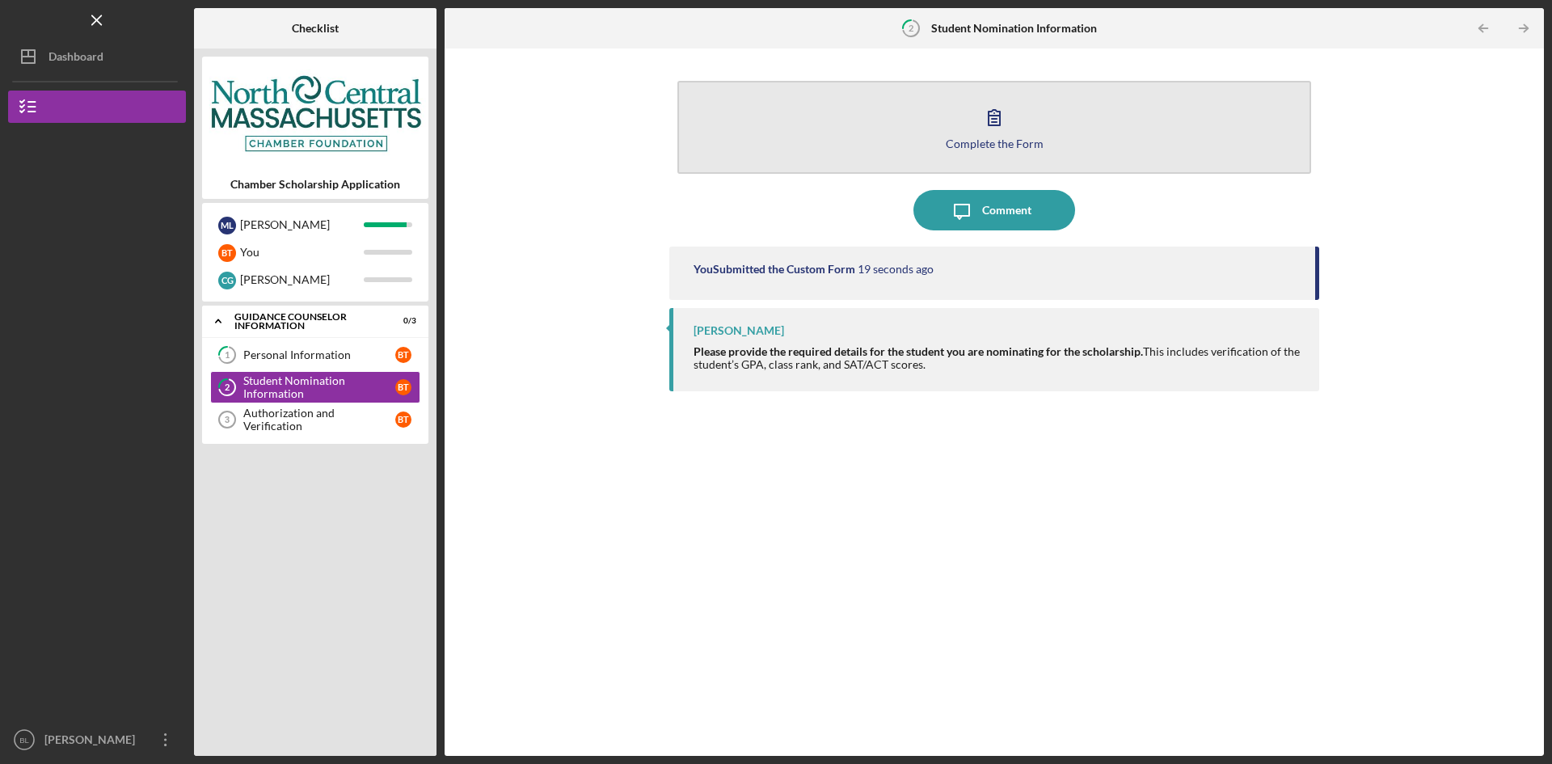
click at [887, 151] on button "Complete the Form Form" at bounding box center [994, 127] width 634 height 93
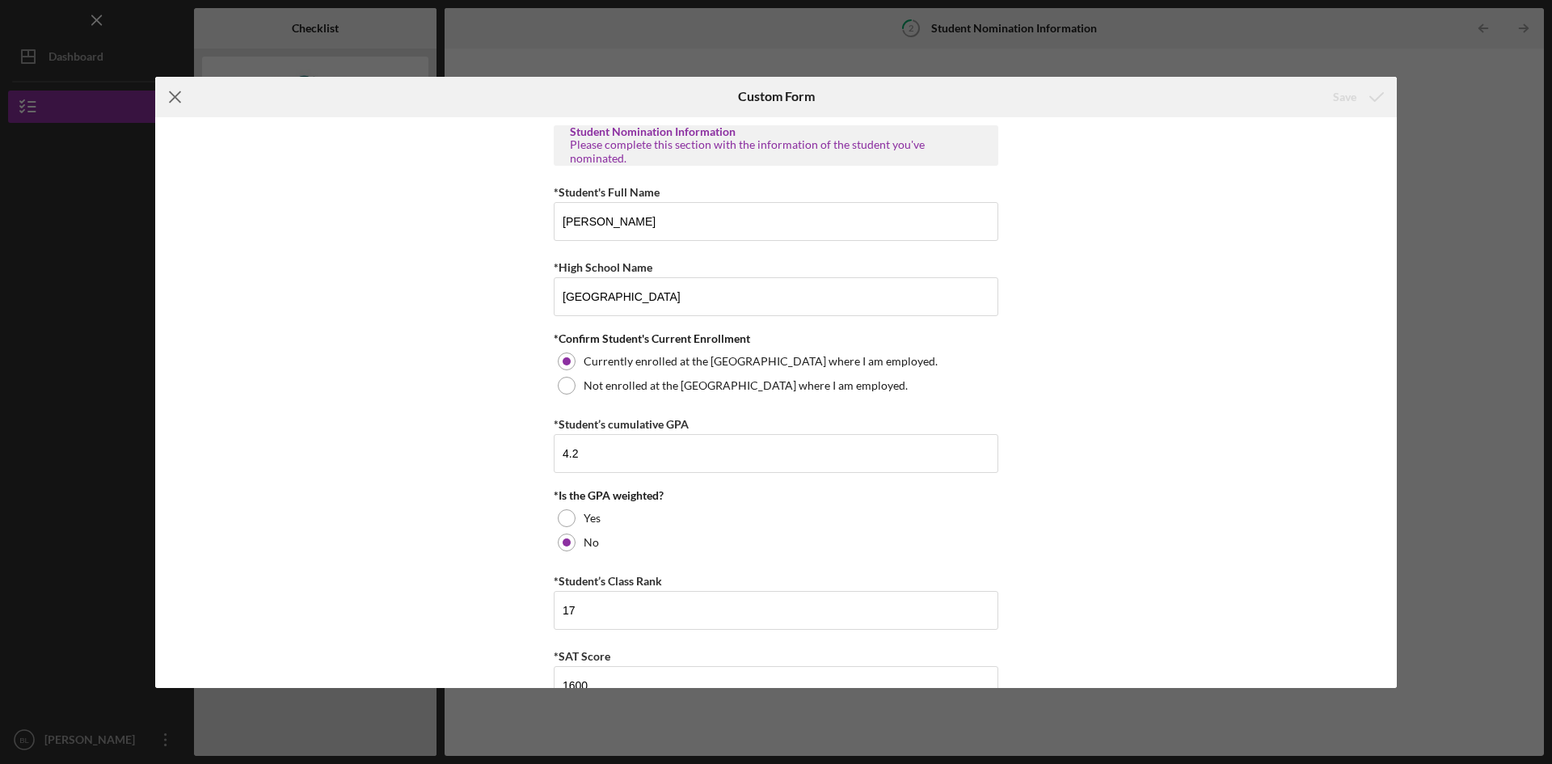
click at [171, 92] on line at bounding box center [175, 96] width 11 height 11
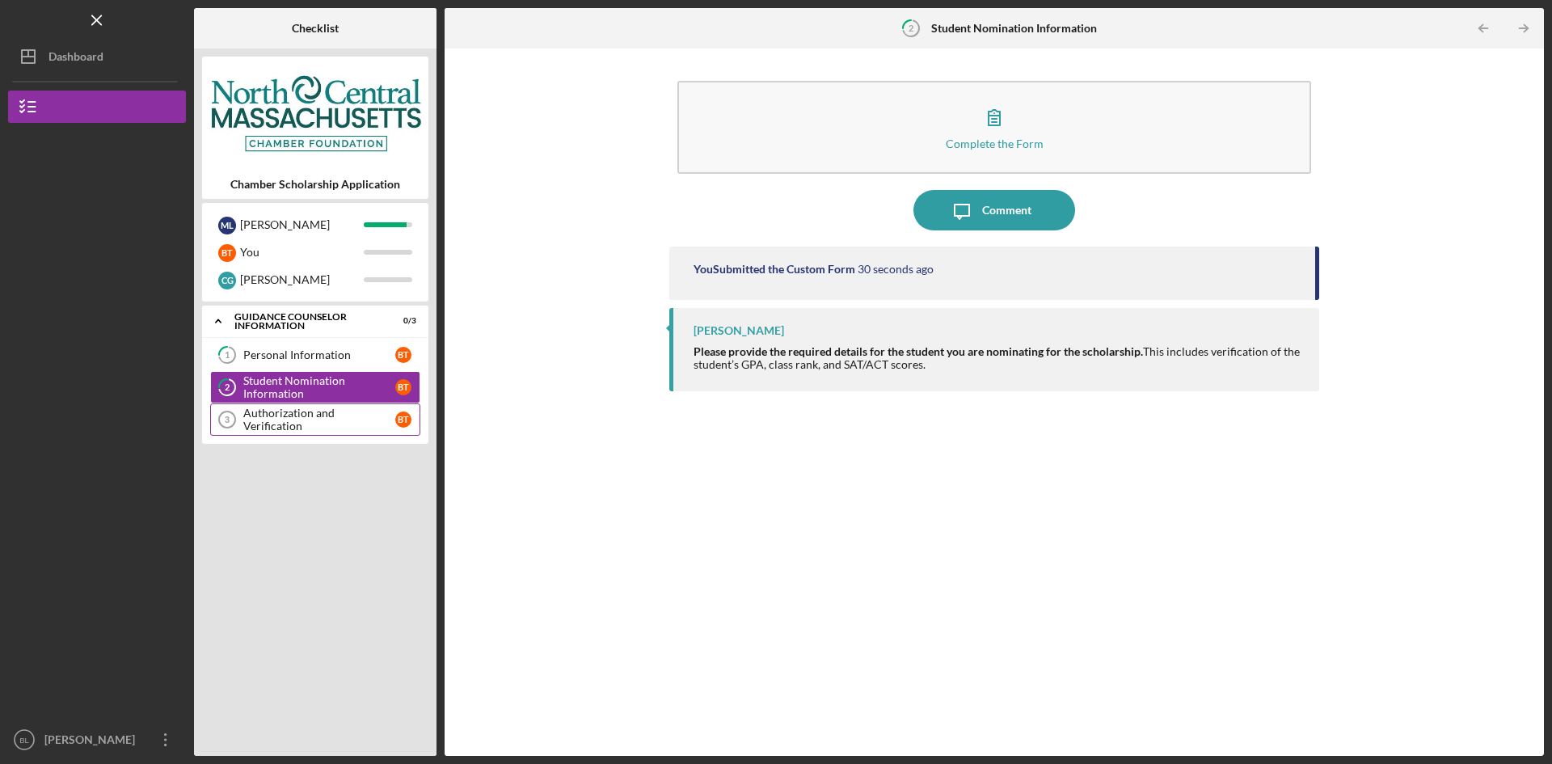
click at [327, 411] on link "Authorization and Verification 3 Authorization and Verification B T" at bounding box center [315, 419] width 210 height 32
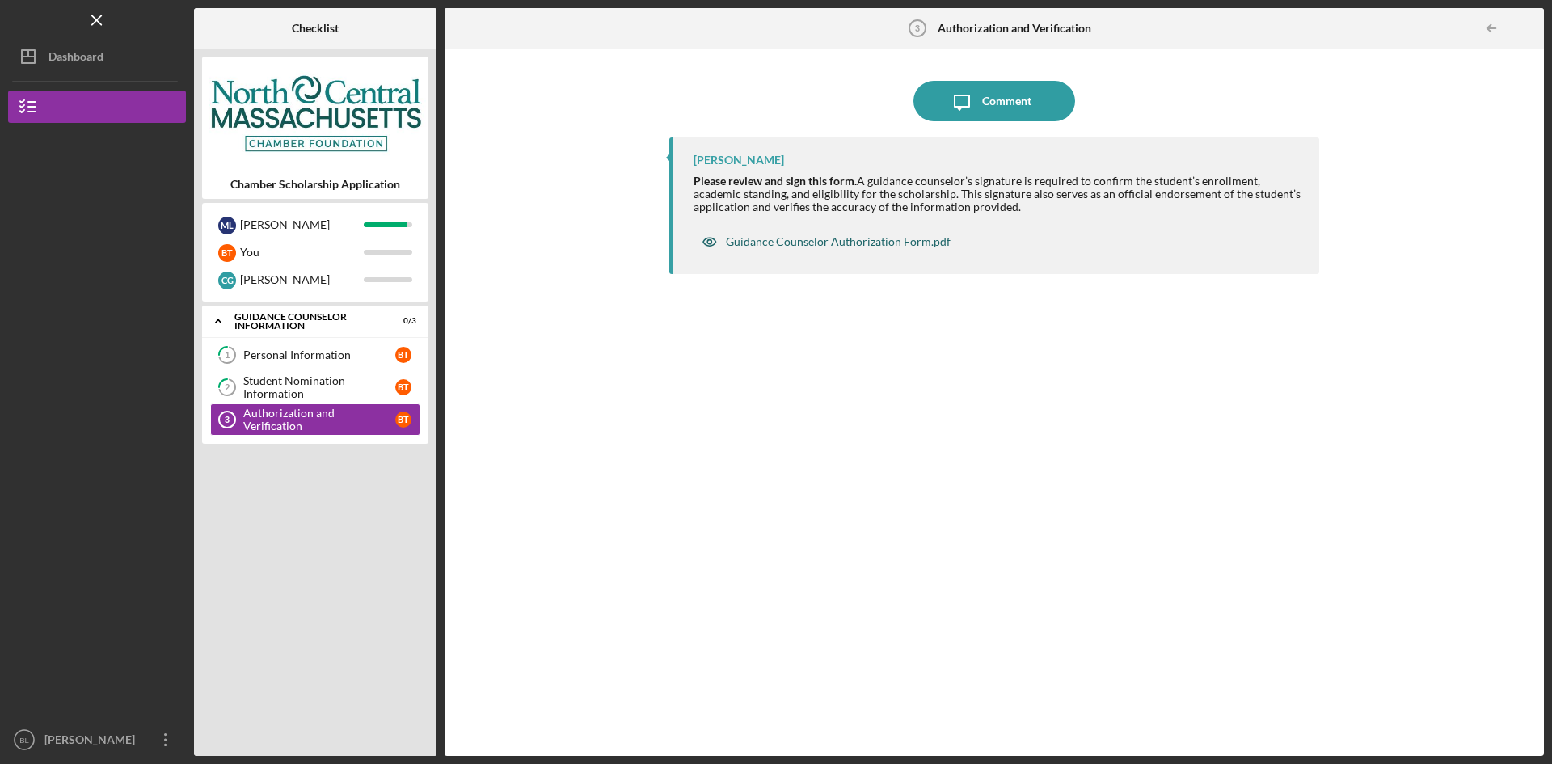
click at [845, 234] on div "Guidance Counselor Authorization Form.pdf" at bounding box center [825, 241] width 265 height 32
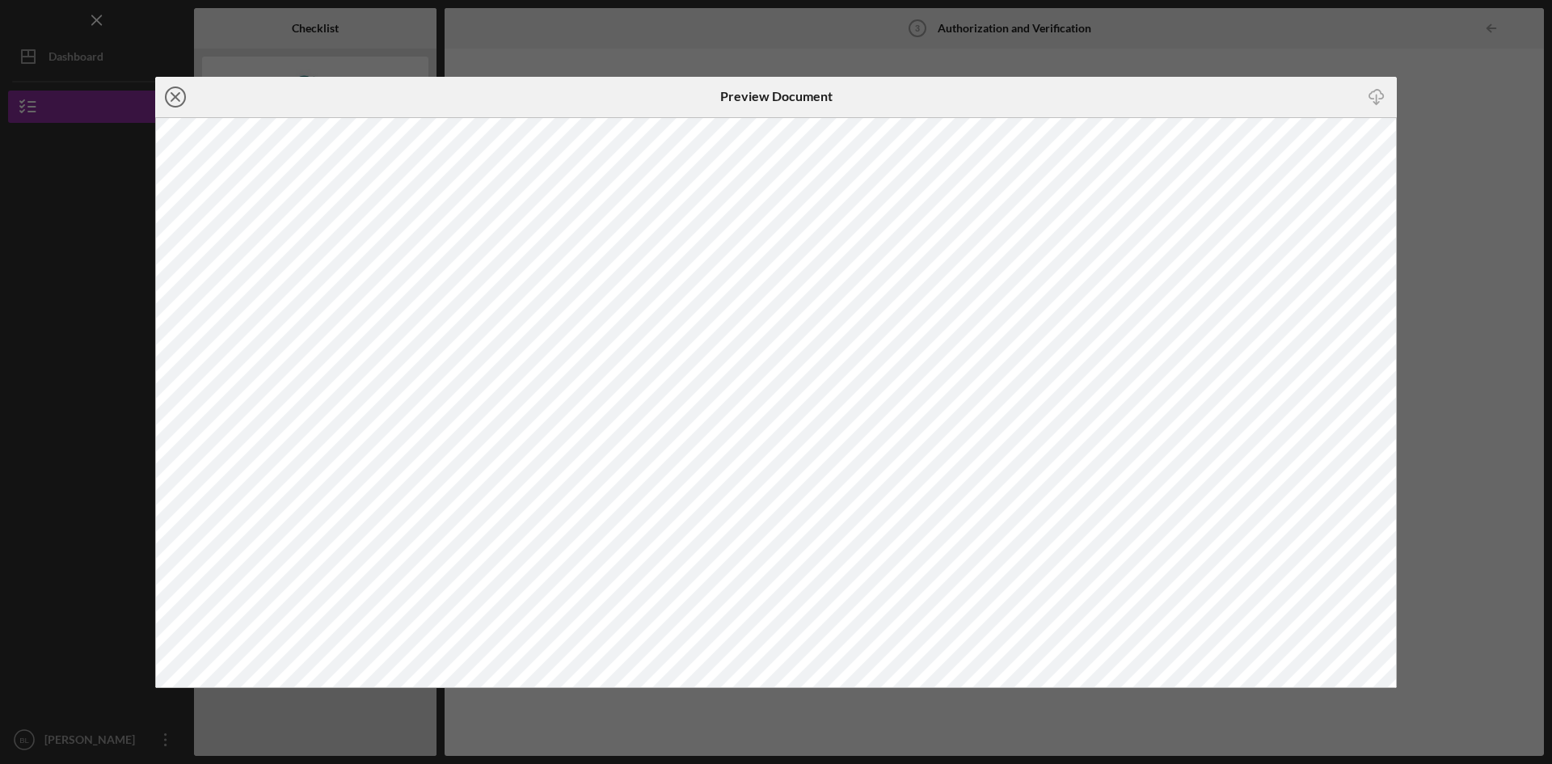
click at [175, 104] on icon "Icon/Close" at bounding box center [175, 97] width 40 height 40
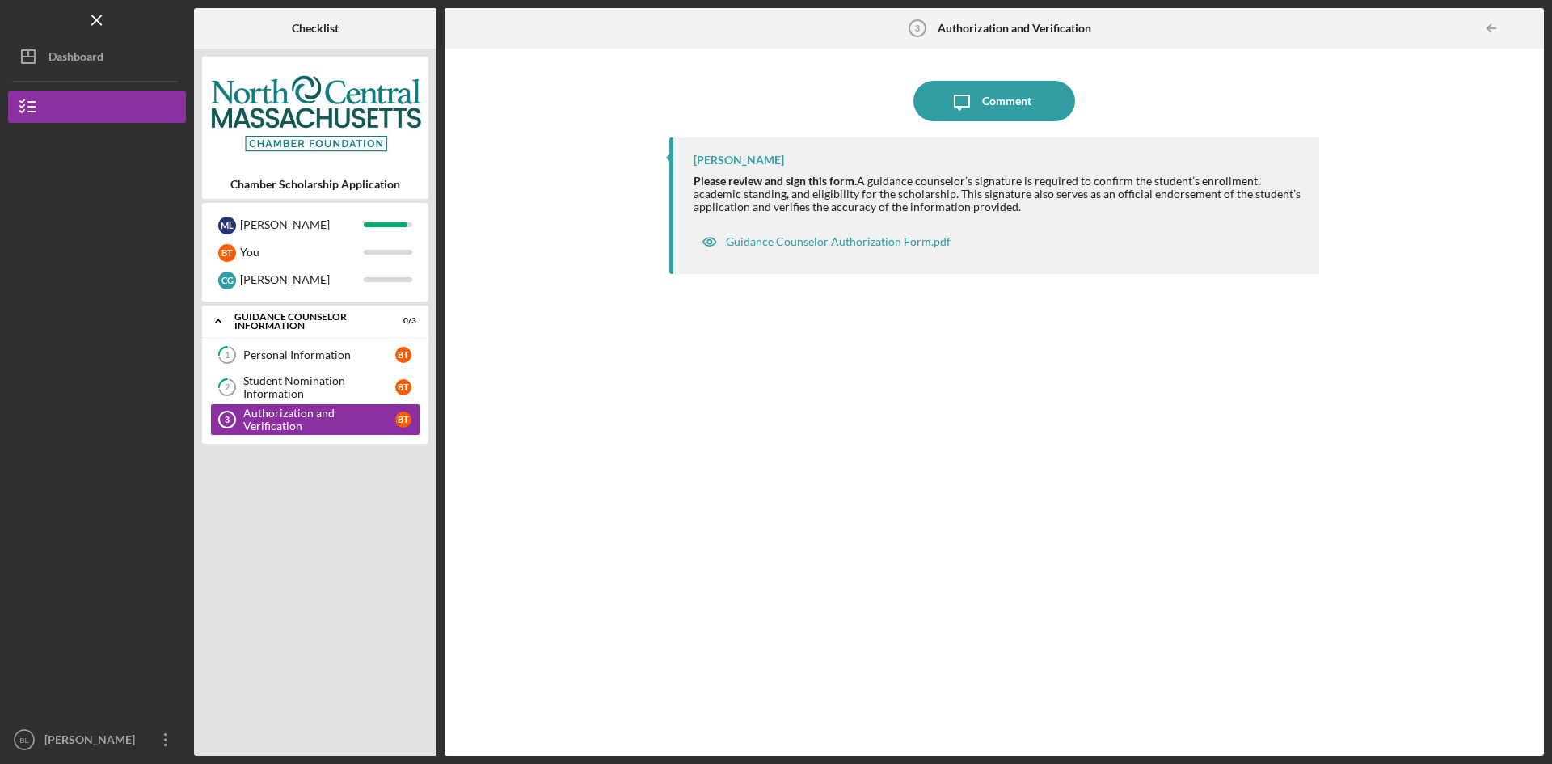
drag, startPoint x: 1076, startPoint y: 717, endPoint x: 1064, endPoint y: 637, distance: 80.9
click at [1070, 710] on div "[PERSON_NAME] Please review and sign this form. A guidance counselor’s signatur…" at bounding box center [994, 434] width 650 height 594
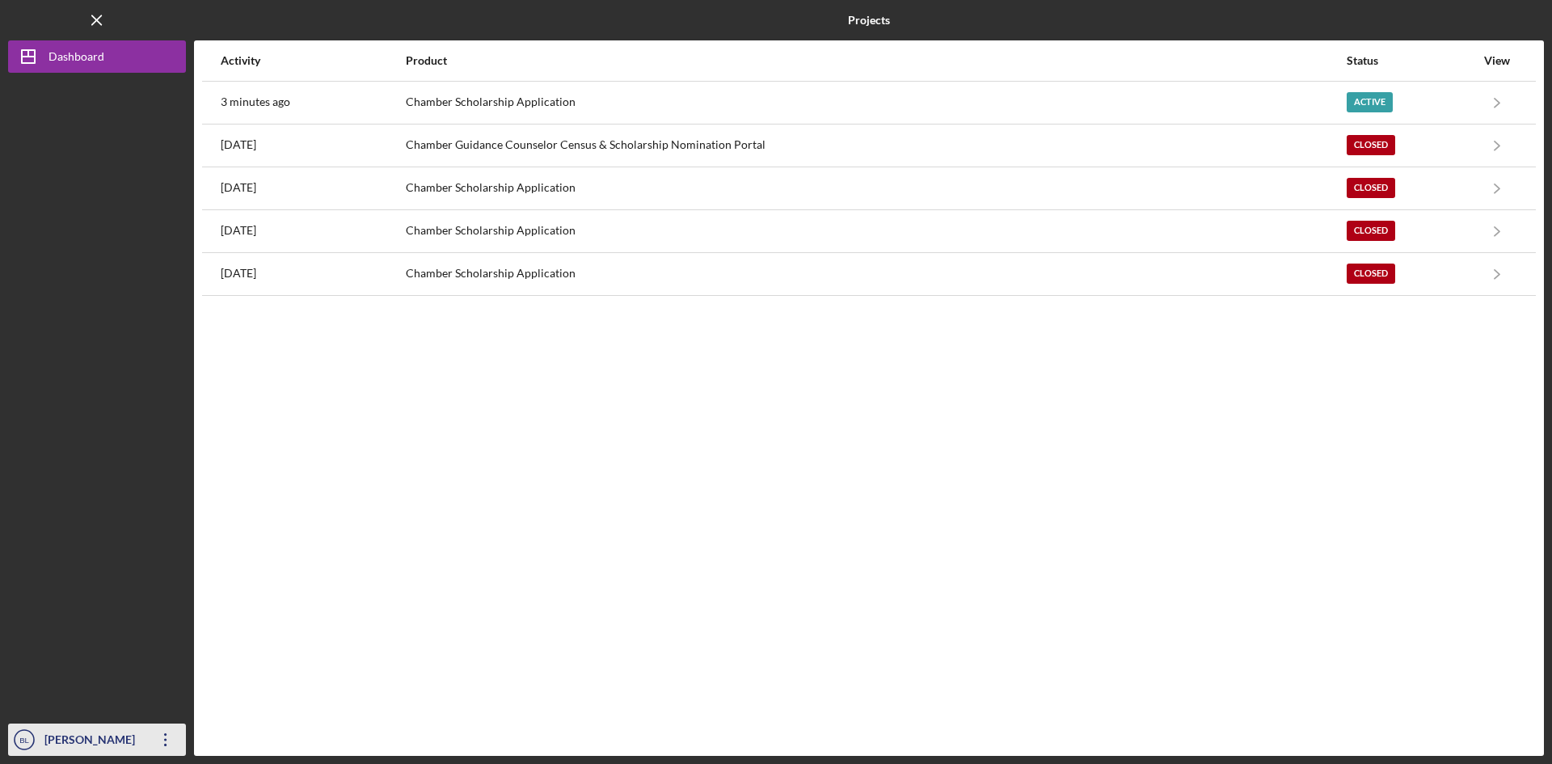
click at [151, 735] on icon "Icon/Overflow" at bounding box center [165, 739] width 40 height 40
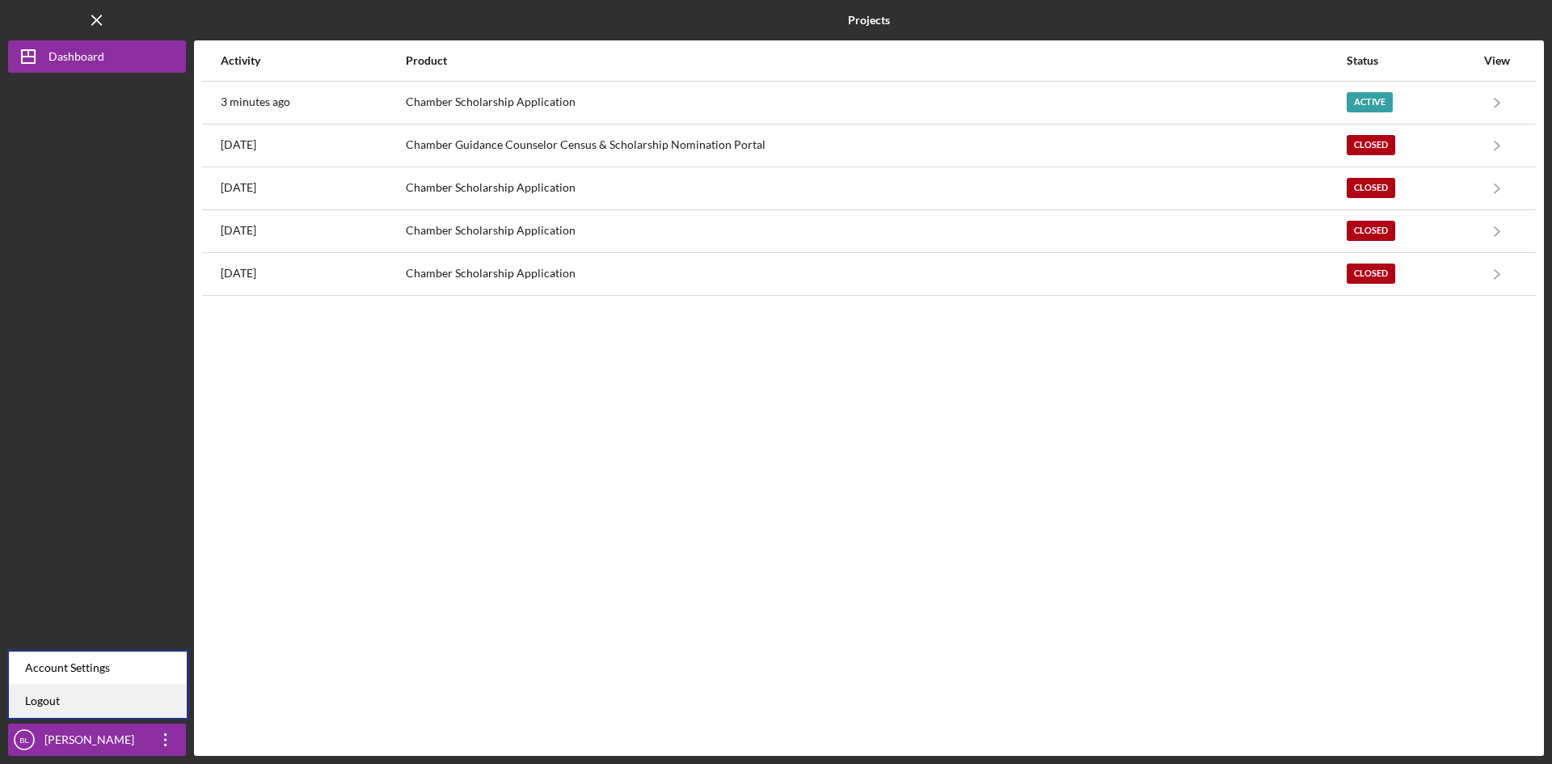
click at [122, 707] on link "Logout" at bounding box center [98, 701] width 178 height 33
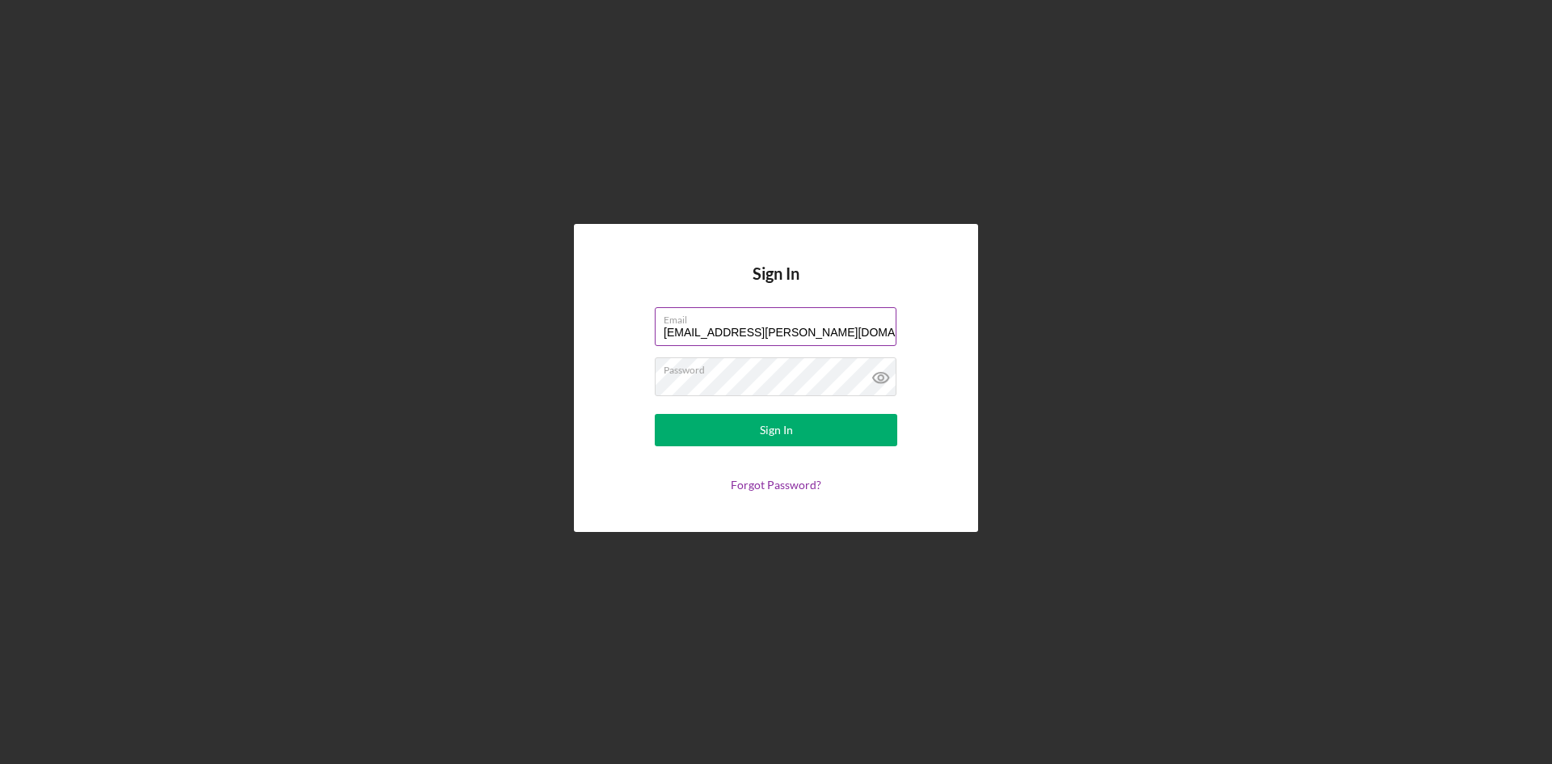
click at [799, 333] on input "y.bea.lee@gmail.com" at bounding box center [776, 326] width 242 height 39
type input "y_bea_lee@yahoo.com"
click at [793, 428] on button "Sign In" at bounding box center [776, 430] width 242 height 32
